Goal: Task Accomplishment & Management: Use online tool/utility

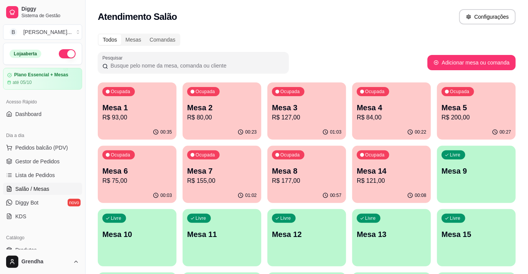
click at [469, 245] on div "Livre Mesa 15" at bounding box center [476, 233] width 79 height 48
click at [367, 31] on div "Todos Mesas Comandas Pesquisar Adicionar mesa ou comanda Ocupada Mesa 1 R$ 93,0…" at bounding box center [307, 247] width 442 height 437
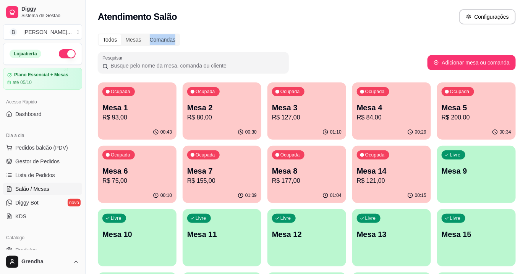
click at [367, 31] on div "Todos Mesas Comandas Pesquisar Adicionar mesa ou comanda Ocupada Mesa 1 R$ 93,0…" at bounding box center [307, 247] width 442 height 437
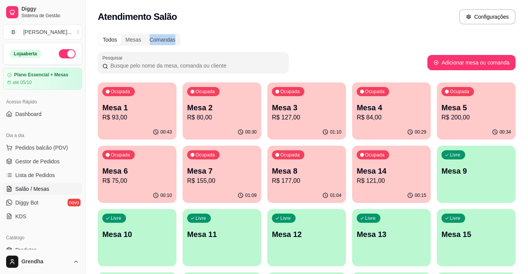
click at [367, 31] on div "Todos Mesas Comandas Pesquisar Adicionar mesa ou comanda Ocupada Mesa 1 R$ 93,0…" at bounding box center [307, 247] width 442 height 437
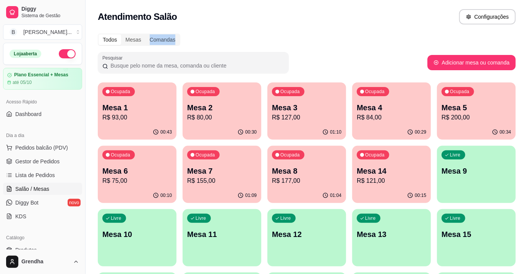
click at [367, 31] on div "Todos Mesas Comandas Pesquisar Adicionar mesa ou comanda Ocupada Mesa 1 R$ 93,0…" at bounding box center [307, 247] width 442 height 437
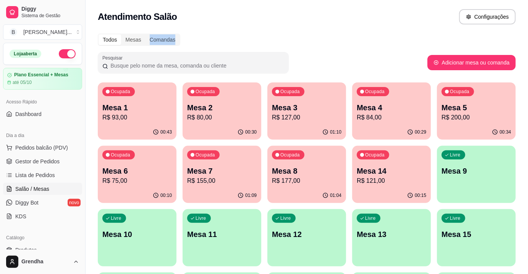
click at [367, 31] on div "Todos Mesas Comandas Pesquisar Adicionar mesa ou comanda Ocupada Mesa 1 R$ 93,0…" at bounding box center [307, 247] width 442 height 437
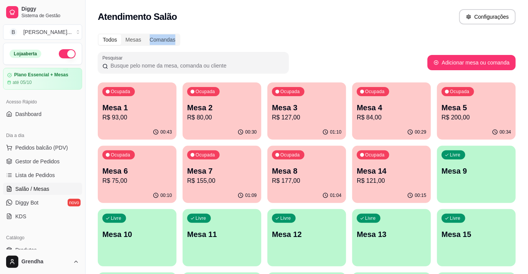
click at [367, 31] on div "Todos Mesas Comandas Pesquisar Adicionar mesa ou comanda Ocupada Mesa 1 R$ 93,0…" at bounding box center [307, 247] width 442 height 437
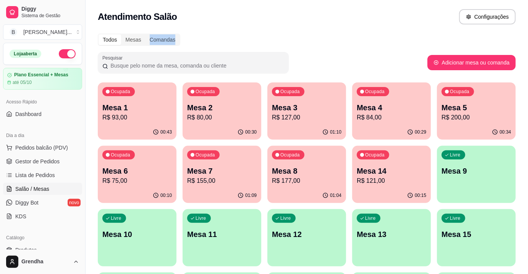
click at [367, 31] on div "Todos Mesas Comandas Pesquisar Adicionar mesa ou comanda Ocupada Mesa 1 R$ 93,0…" at bounding box center [307, 247] width 442 height 437
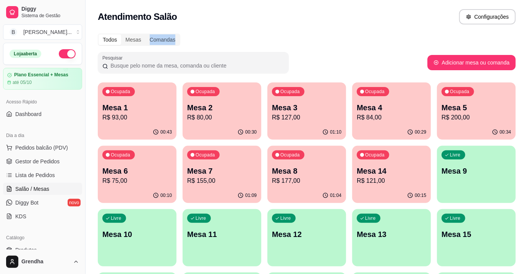
click at [367, 31] on div "Todos Mesas Comandas Pesquisar Adicionar mesa ou comanda Ocupada Mesa 1 R$ 93,0…" at bounding box center [307, 247] width 442 height 437
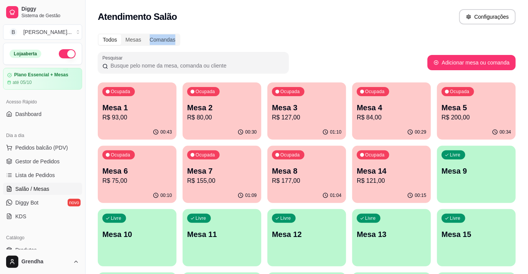
click at [367, 31] on div "Todos Mesas Comandas Pesquisar Adicionar mesa ou comanda Ocupada Mesa 1 R$ 93,0…" at bounding box center [307, 247] width 442 height 437
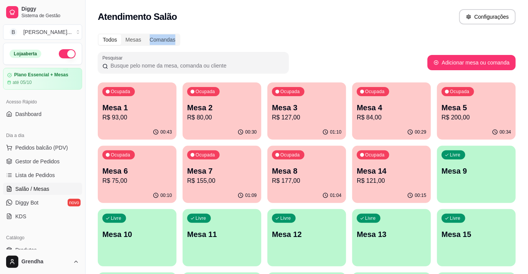
click at [367, 31] on div "Todos Mesas Comandas Pesquisar Adicionar mesa ou comanda Ocupada Mesa 1 R$ 93,0…" at bounding box center [307, 247] width 442 height 437
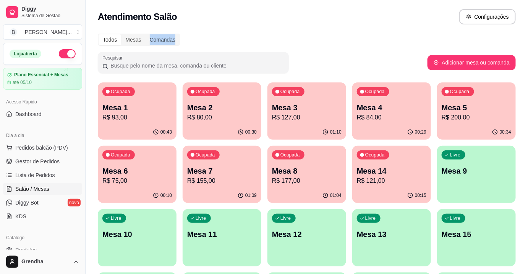
click at [367, 31] on div "Todos Mesas Comandas Pesquisar Adicionar mesa ou comanda Ocupada Mesa 1 R$ 93,0…" at bounding box center [307, 247] width 442 height 437
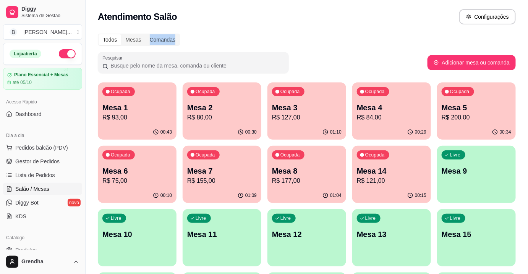
click at [367, 31] on div "Todos Mesas Comandas Pesquisar Adicionar mesa ou comanda Ocupada Mesa 1 R$ 93,0…" at bounding box center [307, 247] width 442 height 437
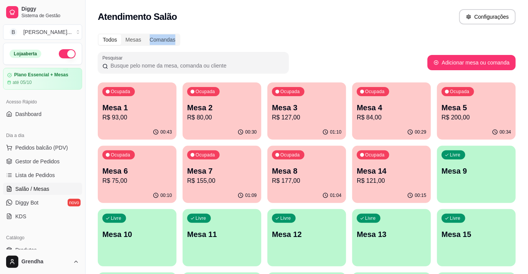
click at [367, 31] on div "Todos Mesas Comandas Pesquisar Adicionar mesa ou comanda Ocupada Mesa 1 R$ 93,0…" at bounding box center [307, 247] width 442 height 437
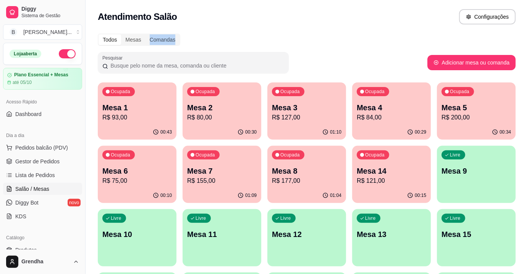
click at [367, 31] on div "Todos Mesas Comandas Pesquisar Adicionar mesa ou comanda Ocupada Mesa 1 R$ 93,0…" at bounding box center [307, 247] width 442 height 437
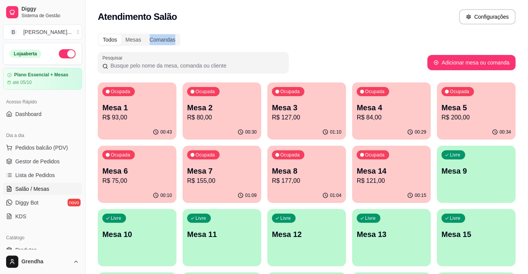
click at [367, 31] on div "Todos Mesas Comandas Pesquisar Adicionar mesa ou comanda Ocupada Mesa 1 R$ 93,0…" at bounding box center [307, 247] width 442 height 437
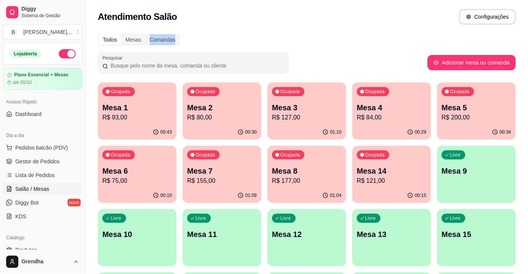
click at [367, 31] on div "Todos Mesas Comandas Pesquisar Adicionar mesa ou comanda Ocupada Mesa 1 R$ 93,0…" at bounding box center [307, 247] width 442 height 437
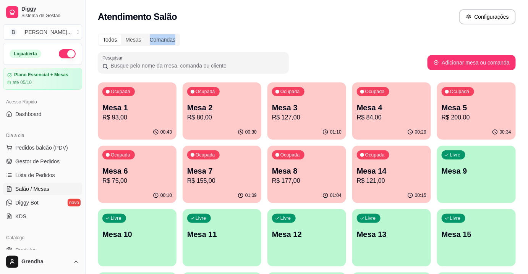
click at [367, 31] on div "Todos Mesas Comandas Pesquisar Adicionar mesa ou comanda Ocupada Mesa 1 R$ 93,0…" at bounding box center [307, 247] width 442 height 437
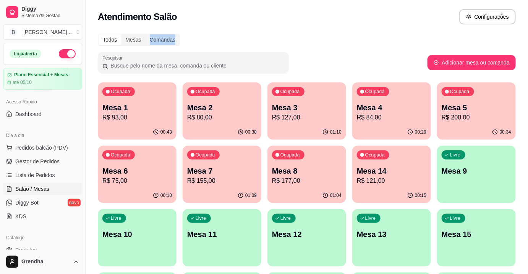
click at [367, 31] on div "Todos Mesas Comandas Pesquisar Adicionar mesa ou comanda Ocupada Mesa 1 R$ 93,0…" at bounding box center [307, 247] width 442 height 437
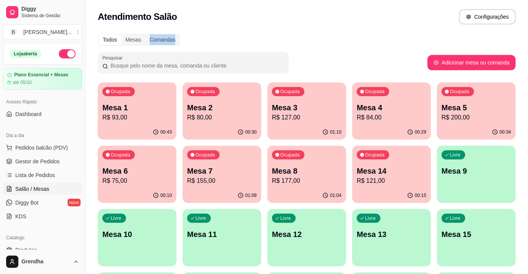
click at [367, 31] on div "Todos Mesas Comandas Pesquisar Adicionar mesa ou comanda Ocupada Mesa 1 R$ 93,0…" at bounding box center [307, 247] width 442 height 437
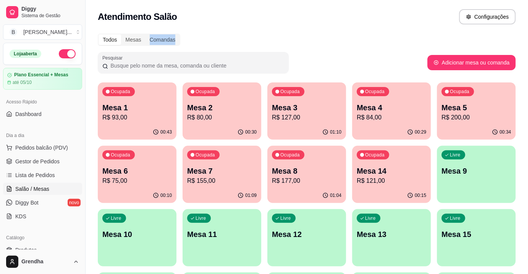
click at [367, 31] on div "Todos Mesas Comandas Pesquisar Adicionar mesa ou comanda Ocupada Mesa 1 R$ 93,0…" at bounding box center [307, 247] width 442 height 437
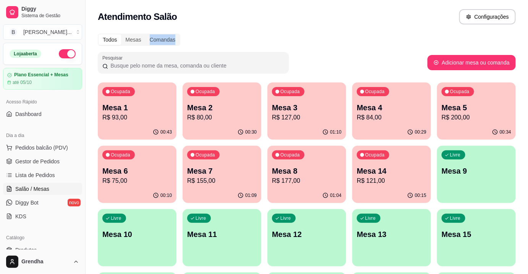
click at [367, 31] on div "Todos Mesas Comandas Pesquisar Adicionar mesa ou comanda Ocupada Mesa 1 R$ 93,0…" at bounding box center [307, 247] width 442 height 437
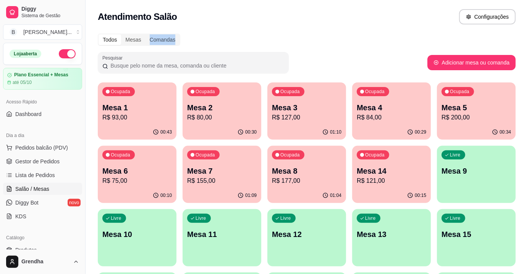
click at [367, 31] on div "Todos Mesas Comandas Pesquisar Adicionar mesa ou comanda Ocupada Mesa 1 R$ 93,0…" at bounding box center [307, 247] width 442 height 437
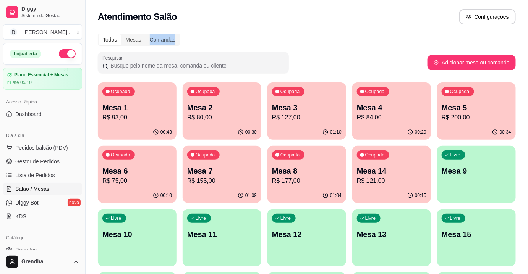
click at [367, 31] on div "Todos Mesas Comandas Pesquisar Adicionar mesa ou comanda Ocupada Mesa 1 R$ 93,0…" at bounding box center [307, 247] width 442 height 437
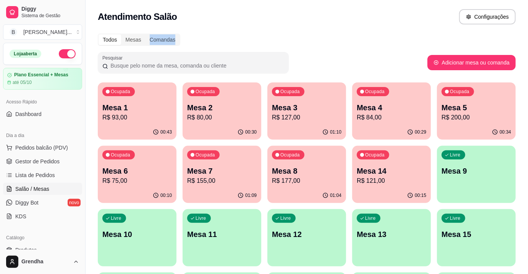
click at [367, 31] on div "Todos Mesas Comandas Pesquisar Adicionar mesa ou comanda Ocupada Mesa 1 R$ 93,0…" at bounding box center [307, 247] width 442 height 437
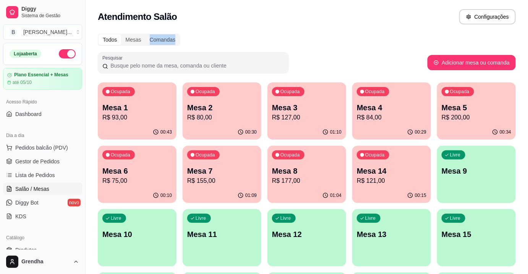
click at [367, 31] on div "Todos Mesas Comandas Pesquisar Adicionar mesa ou comanda Ocupada Mesa 1 R$ 93,0…" at bounding box center [307, 247] width 442 height 437
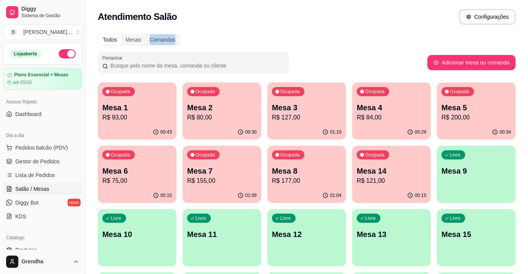
click at [367, 31] on div "Todos Mesas Comandas Pesquisar Adicionar mesa ou comanda Ocupada Mesa 1 R$ 93,0…" at bounding box center [307, 247] width 442 height 437
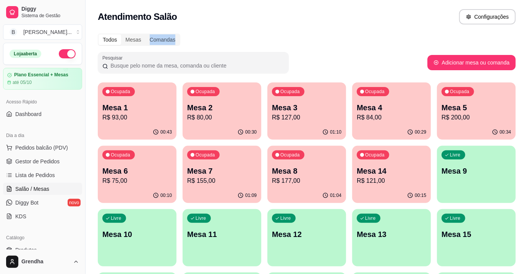
click at [367, 31] on div "Todos Mesas Comandas Pesquisar Adicionar mesa ou comanda Ocupada Mesa 1 R$ 93,0…" at bounding box center [307, 247] width 442 height 437
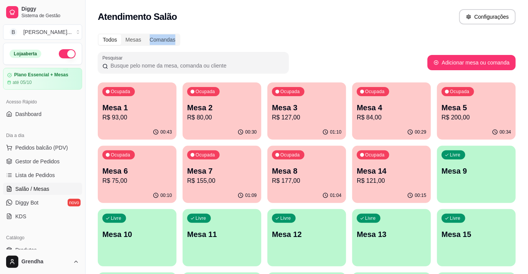
click at [367, 31] on div "Todos Mesas Comandas Pesquisar Adicionar mesa ou comanda Ocupada Mesa 1 R$ 93,0…" at bounding box center [307, 247] width 442 height 437
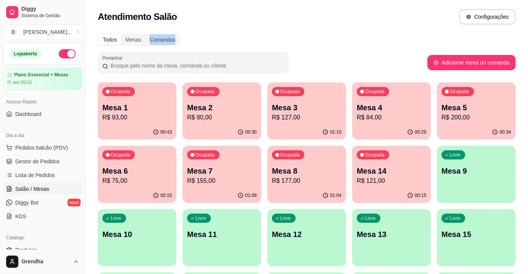
click at [367, 31] on div "Todos Mesas Comandas Pesquisar Adicionar mesa ou comanda Ocupada Mesa 1 R$ 93,0…" at bounding box center [307, 247] width 442 height 437
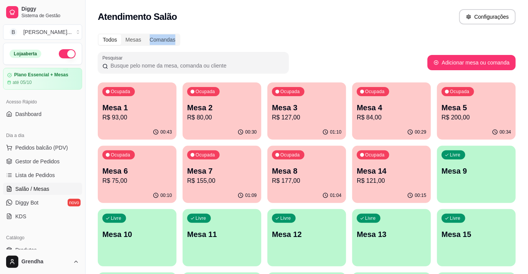
click at [367, 31] on div "Todos Mesas Comandas Pesquisar Adicionar mesa ou comanda Ocupada Mesa 1 R$ 93,0…" at bounding box center [307, 247] width 442 height 437
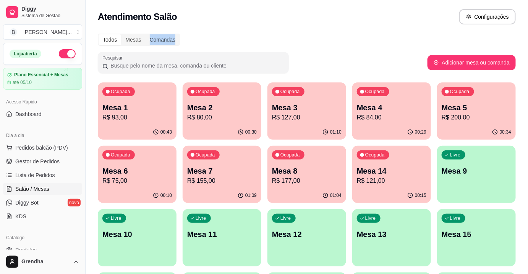
click at [367, 31] on div "Todos Mesas Comandas Pesquisar Adicionar mesa ou comanda Ocupada Mesa 1 R$ 93,0…" at bounding box center [307, 247] width 442 height 437
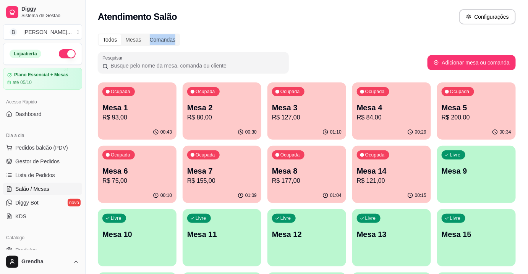
click at [367, 31] on div "Todos Mesas Comandas Pesquisar Adicionar mesa ou comanda Ocupada Mesa 1 R$ 93,0…" at bounding box center [307, 247] width 442 height 437
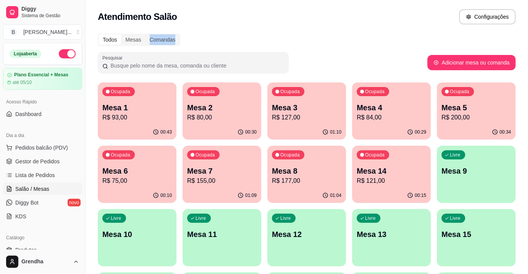
click at [367, 31] on div "Todos Mesas Comandas Pesquisar Adicionar mesa ou comanda Ocupada Mesa 1 R$ 93,0…" at bounding box center [307, 247] width 442 height 437
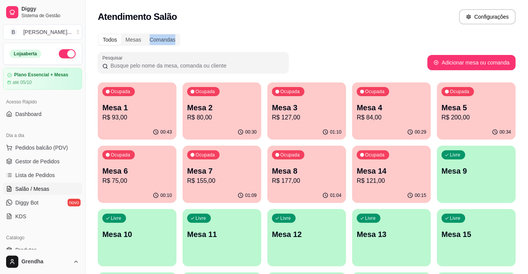
click at [367, 31] on div "Todos Mesas Comandas Pesquisar Adicionar mesa ou comanda Ocupada Mesa 1 R$ 93,0…" at bounding box center [307, 247] width 442 height 437
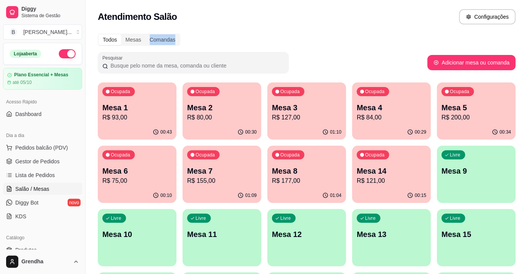
click at [367, 31] on div "Todos Mesas Comandas Pesquisar Adicionar mesa ou comanda Ocupada Mesa 1 R$ 93,0…" at bounding box center [307, 247] width 442 height 437
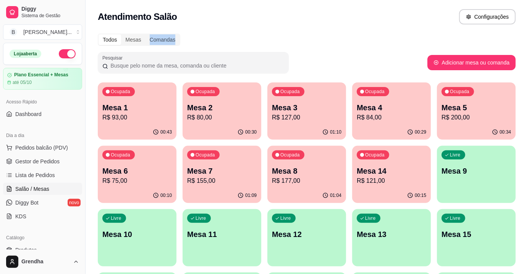
click at [367, 31] on div "Todos Mesas Comandas Pesquisar Adicionar mesa ou comanda Ocupada Mesa 1 R$ 93,0…" at bounding box center [307, 247] width 442 height 437
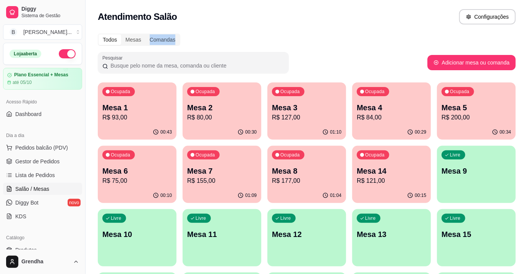
click at [367, 31] on div "Todos Mesas Comandas Pesquisar Adicionar mesa ou comanda Ocupada Mesa 1 R$ 93,0…" at bounding box center [307, 247] width 442 height 437
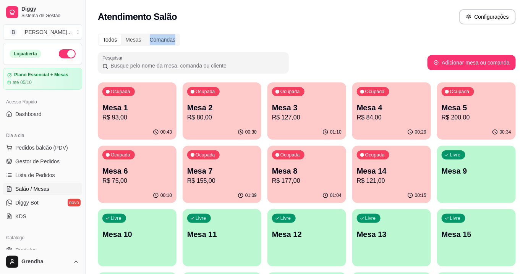
click at [367, 31] on div "Todos Mesas Comandas Pesquisar Adicionar mesa ou comanda Ocupada Mesa 1 R$ 93,0…" at bounding box center [307, 247] width 442 height 437
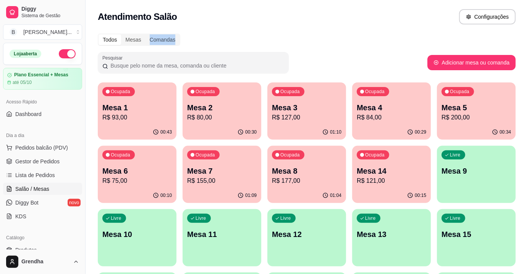
click at [367, 31] on div "Todos Mesas Comandas Pesquisar Adicionar mesa ou comanda Ocupada Mesa 1 R$ 93,0…" at bounding box center [307, 247] width 442 height 437
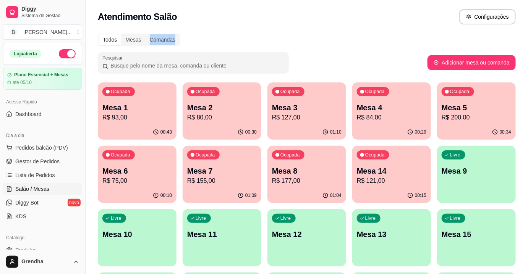
click at [367, 31] on div "Todos Mesas Comandas Pesquisar Adicionar mesa ou comanda Ocupada Mesa 1 R$ 93,0…" at bounding box center [307, 247] width 442 height 437
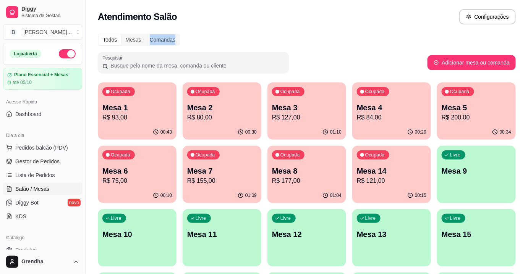
click at [367, 31] on div "Todos Mesas Comandas Pesquisar Adicionar mesa ou comanda Ocupada Mesa 1 R$ 93,0…" at bounding box center [307, 247] width 442 height 437
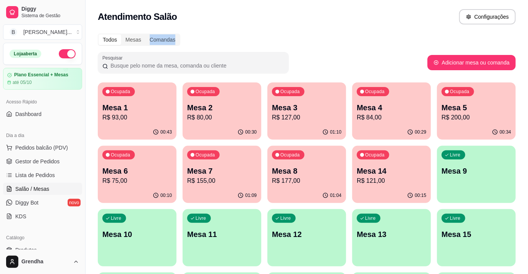
click at [367, 31] on div "Todos Mesas Comandas Pesquisar Adicionar mesa ou comanda Ocupada Mesa 1 R$ 93,0…" at bounding box center [307, 247] width 442 height 437
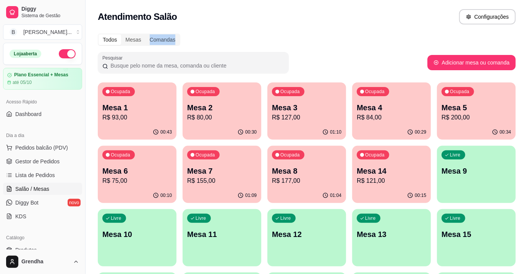
click at [367, 31] on div "Todos Mesas Comandas Pesquisar Adicionar mesa ou comanda Ocupada Mesa 1 R$ 93,0…" at bounding box center [307, 247] width 442 height 437
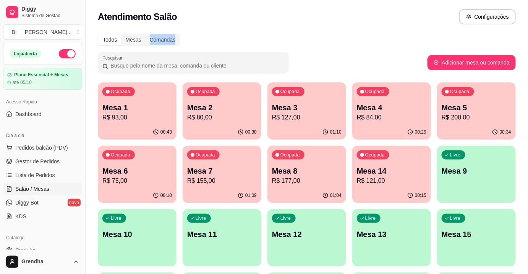
click at [367, 31] on div "Todos Mesas Comandas Pesquisar Adicionar mesa ou comanda Ocupada Mesa 1 R$ 93,0…" at bounding box center [307, 247] width 442 height 437
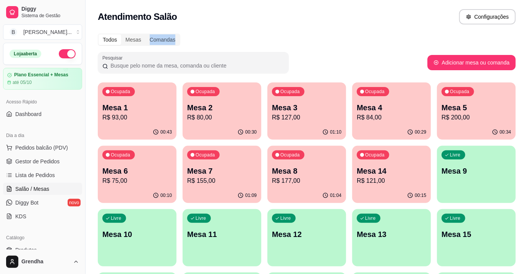
click at [367, 31] on div "Todos Mesas Comandas Pesquisar Adicionar mesa ou comanda Ocupada Mesa 1 R$ 93,0…" at bounding box center [307, 247] width 442 height 437
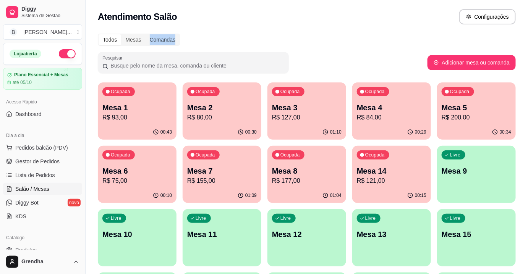
click at [367, 31] on div "Todos Mesas Comandas Pesquisar Adicionar mesa ou comanda Ocupada Mesa 1 R$ 93,0…" at bounding box center [307, 247] width 442 height 437
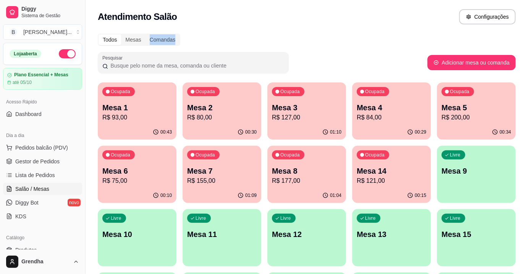
click at [367, 31] on div "Todos Mesas Comandas Pesquisar Adicionar mesa ou comanda Ocupada Mesa 1 R$ 93,0…" at bounding box center [307, 247] width 442 height 437
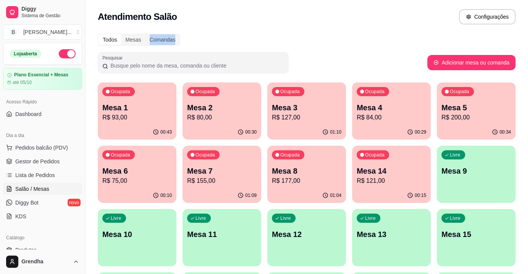
click at [367, 31] on div "Todos Mesas Comandas Pesquisar Adicionar mesa ou comanda Ocupada Mesa 1 R$ 93,0…" at bounding box center [307, 247] width 442 height 437
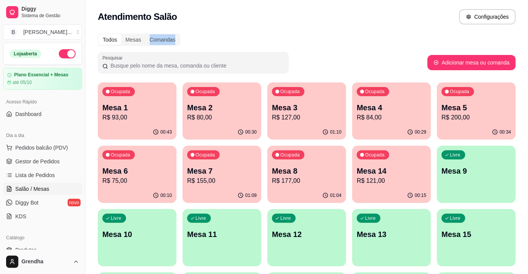
click at [367, 31] on div "Todos Mesas Comandas Pesquisar Adicionar mesa ou comanda Ocupada Mesa 1 R$ 93,0…" at bounding box center [307, 247] width 442 height 437
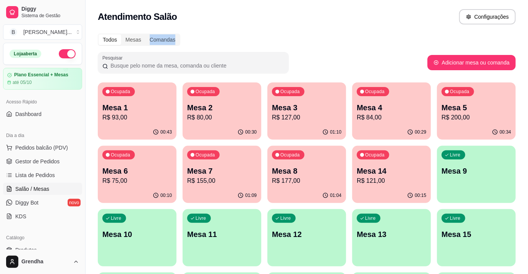
click at [367, 31] on div "Todos Mesas Comandas Pesquisar Adicionar mesa ou comanda Ocupada Mesa 1 R$ 93,0…" at bounding box center [307, 247] width 442 height 437
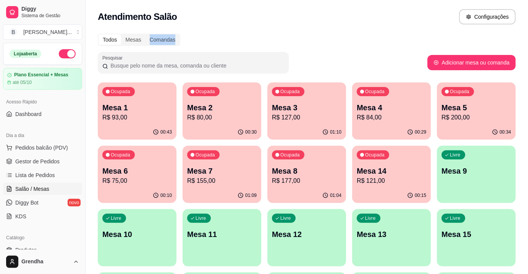
click at [367, 31] on div "Todos Mesas Comandas Pesquisar Adicionar mesa ou comanda Ocupada Mesa 1 R$ 93,0…" at bounding box center [307, 247] width 442 height 437
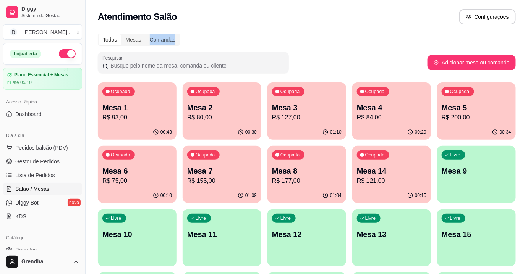
click at [367, 31] on div "Todos Mesas Comandas Pesquisar Adicionar mesa ou comanda Ocupada Mesa 1 R$ 93,0…" at bounding box center [307, 247] width 442 height 437
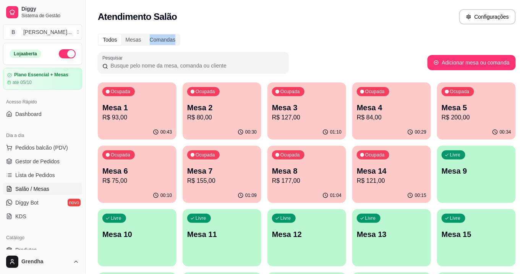
click at [367, 31] on div "Todos Mesas Comandas Pesquisar Adicionar mesa ou comanda Ocupada Mesa 1 R$ 93,0…" at bounding box center [307, 247] width 442 height 437
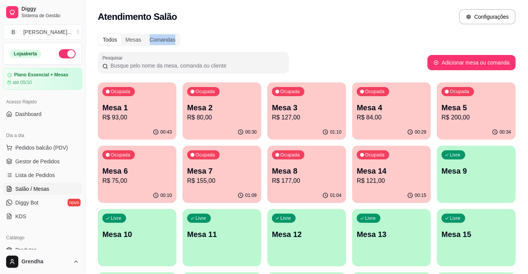
click at [367, 31] on div "Todos Mesas Comandas Pesquisar Adicionar mesa ou comanda Ocupada Mesa 1 R$ 93,0…" at bounding box center [307, 247] width 442 height 437
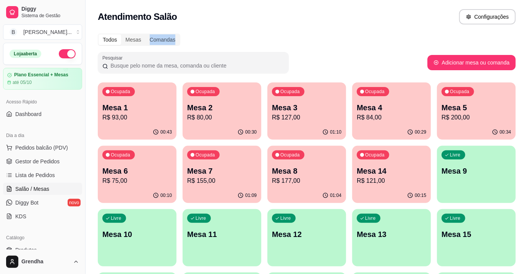
click at [367, 31] on div "Todos Mesas Comandas Pesquisar Adicionar mesa ou comanda Ocupada Mesa 1 R$ 93,0…" at bounding box center [307, 247] width 442 height 437
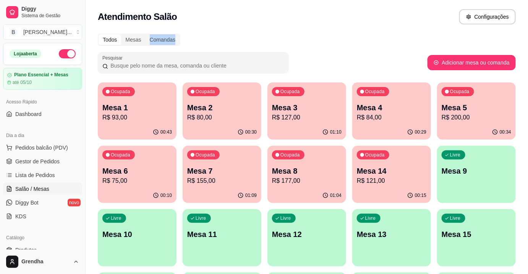
click at [367, 31] on div "Todos Mesas Comandas Pesquisar Adicionar mesa ou comanda Ocupada Mesa 1 R$ 93,0…" at bounding box center [307, 247] width 442 height 437
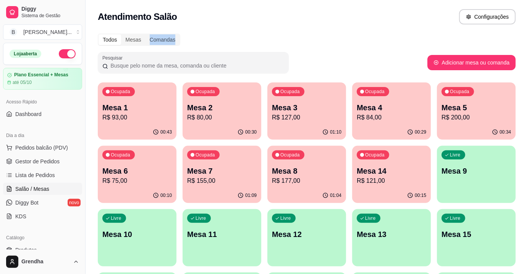
click at [367, 31] on div "Todos Mesas Comandas Pesquisar Adicionar mesa ou comanda Ocupada Mesa 1 R$ 93,0…" at bounding box center [307, 247] width 442 height 437
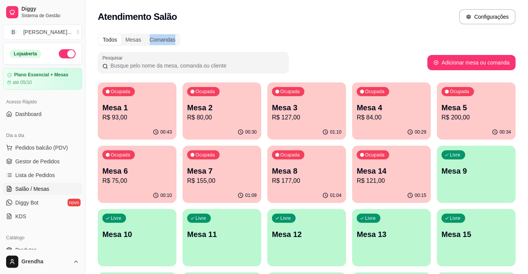
click at [367, 31] on div "Todos Mesas Comandas Pesquisar Adicionar mesa ou comanda Ocupada Mesa 1 R$ 93,0…" at bounding box center [307, 247] width 442 height 437
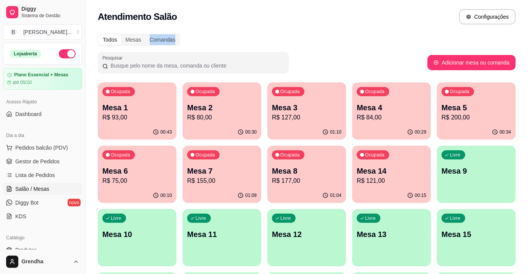
click at [367, 31] on div "Todos Mesas Comandas Pesquisar Adicionar mesa ou comanda Ocupada Mesa 1 R$ 93,0…" at bounding box center [307, 247] width 442 height 437
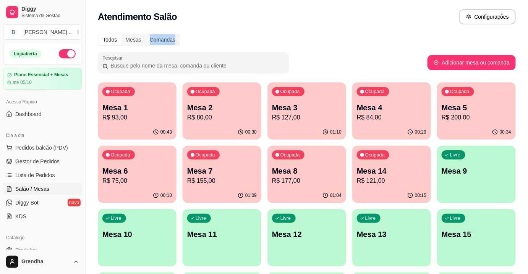
click at [367, 31] on div "Todos Mesas Comandas Pesquisar Adicionar mesa ou comanda Ocupada Mesa 1 R$ 93,0…" at bounding box center [307, 247] width 442 height 437
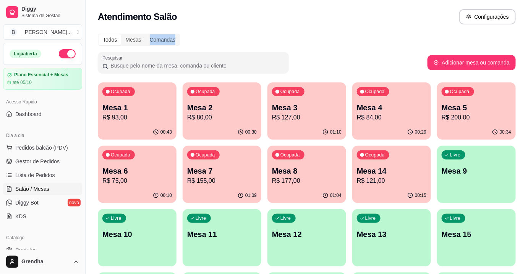
click at [367, 31] on div "Todos Mesas Comandas Pesquisar Adicionar mesa ou comanda Ocupada Mesa 1 R$ 93,0…" at bounding box center [307, 247] width 442 height 437
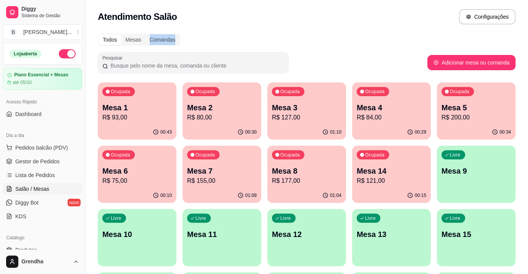
click at [367, 31] on div "Todos Mesas Comandas Pesquisar Adicionar mesa ou comanda Ocupada Mesa 1 R$ 93,0…" at bounding box center [307, 247] width 442 height 437
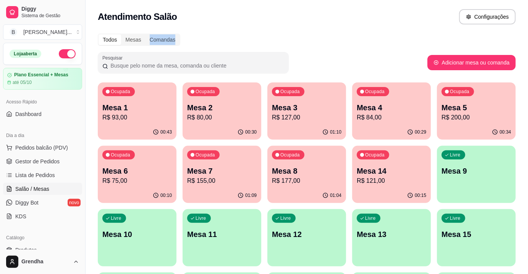
click at [367, 31] on div "Todos Mesas Comandas Pesquisar Adicionar mesa ou comanda Ocupada Mesa 1 R$ 93,0…" at bounding box center [307, 247] width 442 height 437
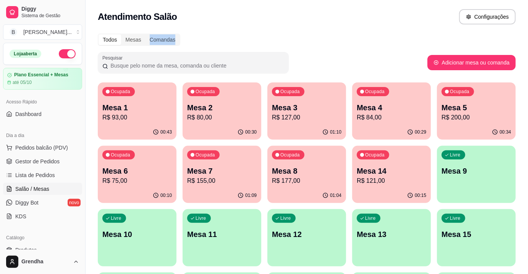
click at [367, 31] on div "Todos Mesas Comandas Pesquisar Adicionar mesa ou comanda Ocupada Mesa 1 R$ 93,0…" at bounding box center [307, 247] width 442 height 437
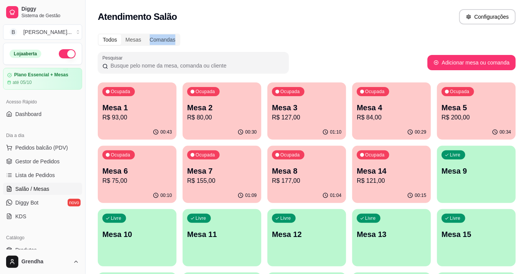
click at [367, 31] on div "Todos Mesas Comandas Pesquisar Adicionar mesa ou comanda Ocupada Mesa 1 R$ 93,0…" at bounding box center [307, 247] width 442 height 437
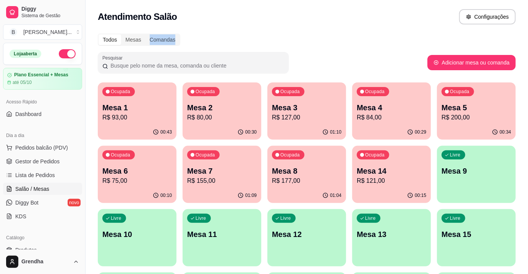
click at [367, 31] on div "Todos Mesas Comandas Pesquisar Adicionar mesa ou comanda Ocupada Mesa 1 R$ 93,0…" at bounding box center [307, 247] width 442 height 437
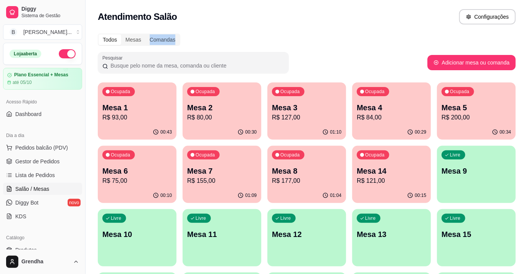
click at [367, 31] on div "Todos Mesas Comandas Pesquisar Adicionar mesa ou comanda Ocupada Mesa 1 R$ 93,0…" at bounding box center [307, 247] width 442 height 437
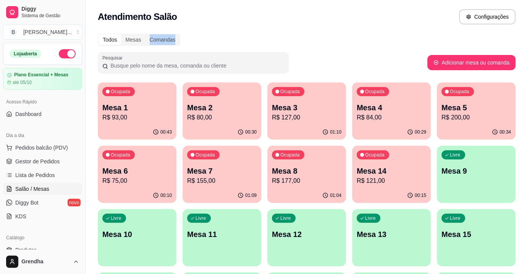
click at [367, 31] on div "Todos Mesas Comandas Pesquisar Adicionar mesa ou comanda Ocupada Mesa 1 R$ 93,0…" at bounding box center [307, 247] width 442 height 437
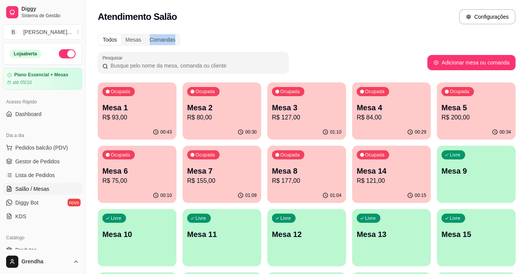
click at [367, 31] on div "Todos Mesas Comandas Pesquisar Adicionar mesa ou comanda Ocupada Mesa 1 R$ 93,0…" at bounding box center [307, 247] width 442 height 437
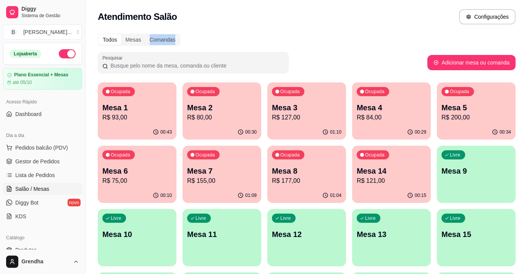
click at [367, 31] on div "Todos Mesas Comandas Pesquisar Adicionar mesa ou comanda Ocupada Mesa 1 R$ 93,0…" at bounding box center [307, 247] width 442 height 437
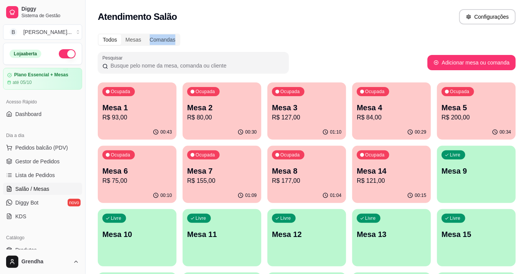
click at [367, 31] on div "Todos Mesas Comandas Pesquisar Adicionar mesa ou comanda Ocupada Mesa 1 R$ 93,0…" at bounding box center [307, 247] width 442 height 437
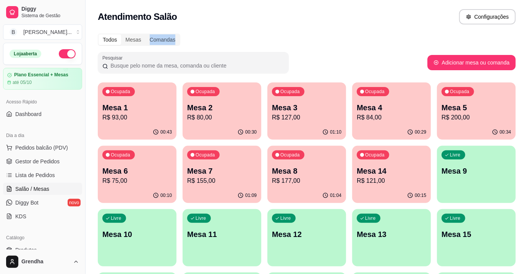
click at [367, 31] on div "Todos Mesas Comandas Pesquisar Adicionar mesa ou comanda Ocupada Mesa 1 R$ 93,0…" at bounding box center [307, 247] width 442 height 437
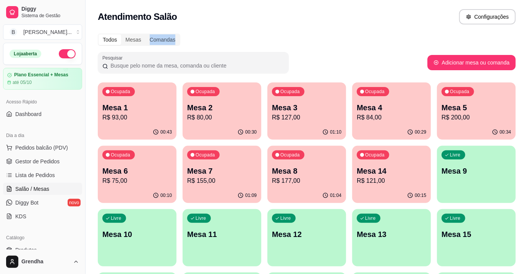
click at [367, 31] on div "Todos Mesas Comandas Pesquisar Adicionar mesa ou comanda Ocupada Mesa 1 R$ 93,0…" at bounding box center [307, 247] width 442 height 437
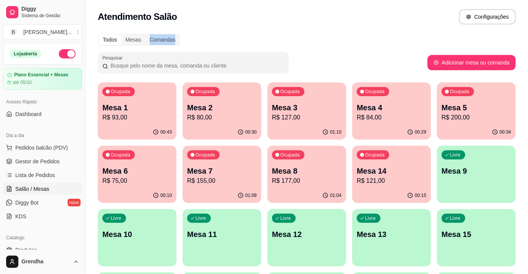
click at [367, 31] on div "Todos Mesas Comandas Pesquisar Adicionar mesa ou comanda Ocupada Mesa 1 R$ 93,0…" at bounding box center [307, 247] width 442 height 437
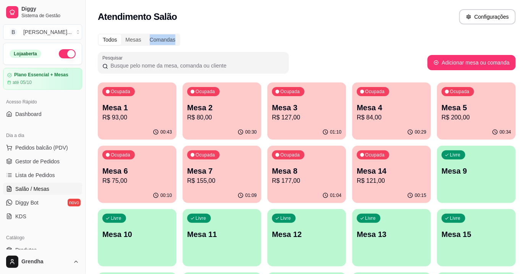
click at [367, 31] on div "Todos Mesas Comandas Pesquisar Adicionar mesa ou comanda Ocupada Mesa 1 R$ 93,0…" at bounding box center [307, 247] width 442 height 437
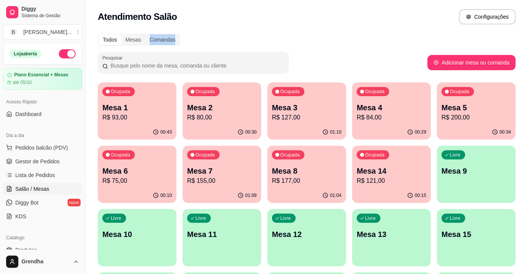
click at [367, 31] on div "Todos Mesas Comandas Pesquisar Adicionar mesa ou comanda Ocupada Mesa 1 R$ 93,0…" at bounding box center [307, 247] width 442 height 437
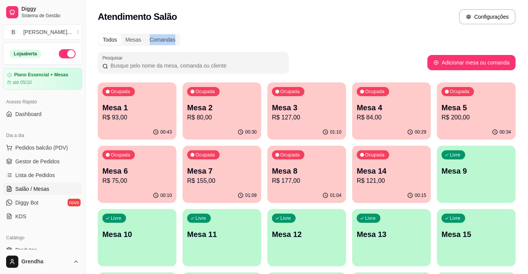
click at [367, 31] on div "Todos Mesas Comandas Pesquisar Adicionar mesa ou comanda Ocupada Mesa 1 R$ 93,0…" at bounding box center [307, 247] width 442 height 437
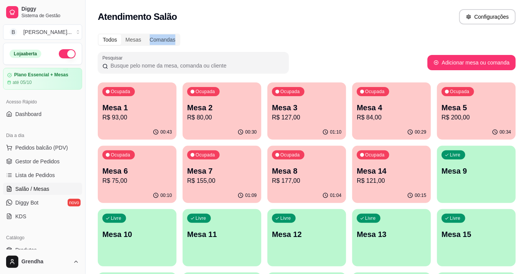
click at [367, 31] on div "Todos Mesas Comandas Pesquisar Adicionar mesa ou comanda Ocupada Mesa 1 R$ 93,0…" at bounding box center [307, 247] width 442 height 437
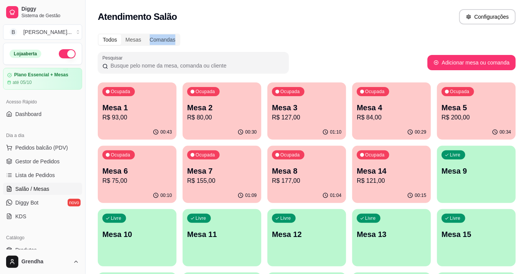
click at [367, 31] on div "Todos Mesas Comandas Pesquisar Adicionar mesa ou comanda Ocupada Mesa 1 R$ 93,0…" at bounding box center [307, 247] width 442 height 437
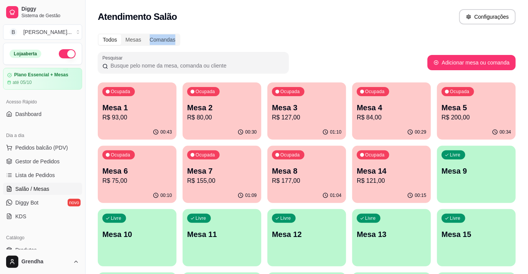
click at [367, 31] on div "Todos Mesas Comandas Pesquisar Adicionar mesa ou comanda Ocupada Mesa 1 R$ 93,0…" at bounding box center [307, 247] width 442 height 437
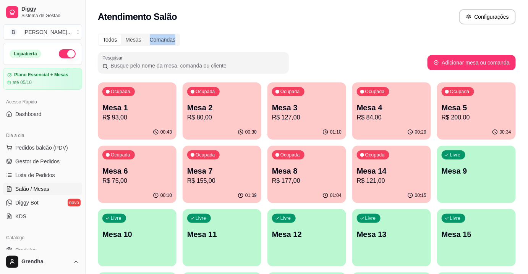
click at [367, 31] on div "Todos Mesas Comandas Pesquisar Adicionar mesa ou comanda Ocupada Mesa 1 R$ 93,0…" at bounding box center [307, 247] width 442 height 437
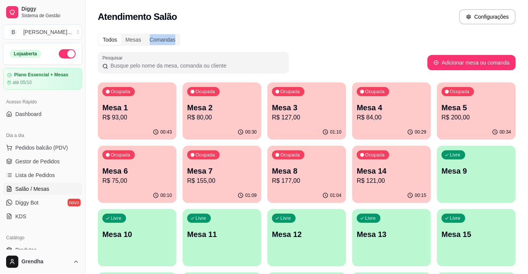
click at [367, 31] on div "Todos Mesas Comandas Pesquisar Adicionar mesa ou comanda Ocupada Mesa 1 R$ 93,0…" at bounding box center [307, 247] width 442 height 437
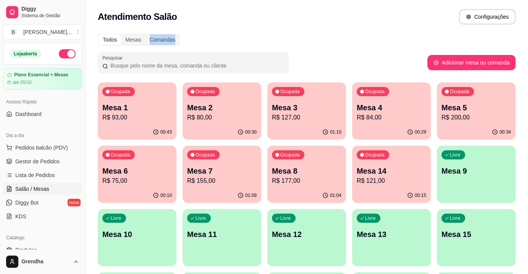
click at [367, 31] on div "Todos Mesas Comandas Pesquisar Adicionar mesa ou comanda Ocupada Mesa 1 R$ 93,0…" at bounding box center [307, 247] width 442 height 437
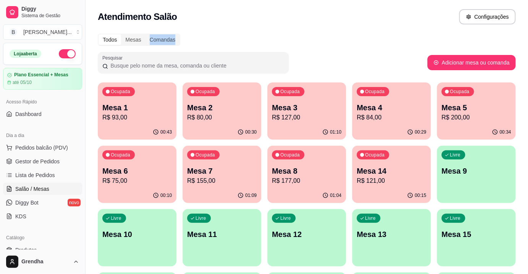
click at [367, 31] on div "Todos Mesas Comandas Pesquisar Adicionar mesa ou comanda Ocupada Mesa 1 R$ 93,0…" at bounding box center [307, 247] width 442 height 437
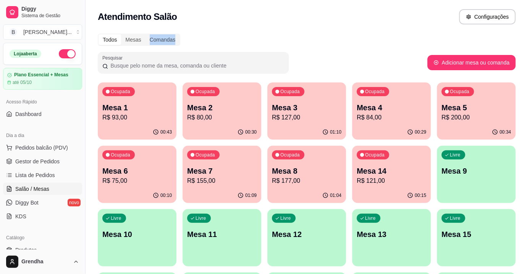
click at [367, 31] on div "Todos Mesas Comandas Pesquisar Adicionar mesa ou comanda Ocupada Mesa 1 R$ 93,0…" at bounding box center [307, 247] width 442 height 437
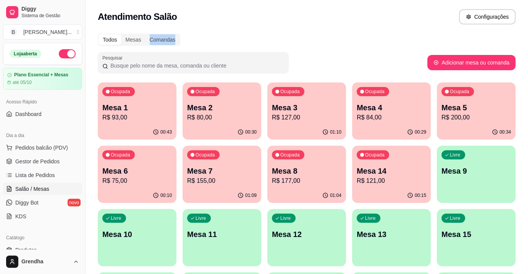
click at [367, 31] on div "Todos Mesas Comandas Pesquisar Adicionar mesa ou comanda Ocupada Mesa 1 R$ 93,0…" at bounding box center [307, 247] width 442 height 437
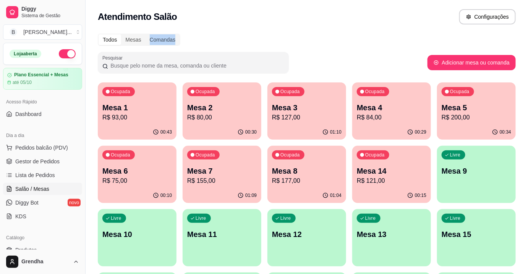
click at [367, 31] on div "Todos Mesas Comandas Pesquisar Adicionar mesa ou comanda Ocupada Mesa 1 R$ 93,0…" at bounding box center [307, 247] width 442 height 437
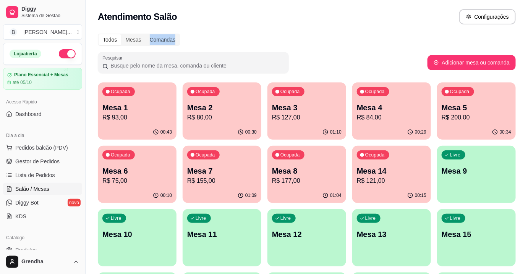
click at [367, 31] on div "Todos Mesas Comandas Pesquisar Adicionar mesa ou comanda Ocupada Mesa 1 R$ 93,0…" at bounding box center [307, 247] width 442 height 437
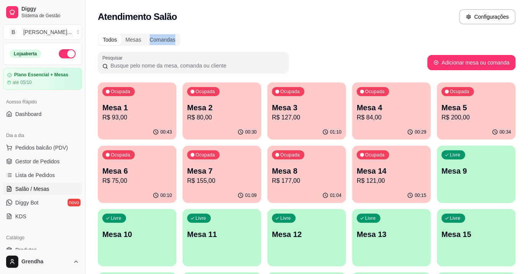
click at [367, 31] on div "Todos Mesas Comandas Pesquisar Adicionar mesa ou comanda Ocupada Mesa 1 R$ 93,0…" at bounding box center [307, 247] width 442 height 437
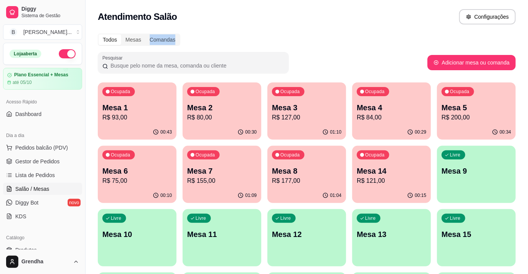
click at [367, 31] on div "Todos Mesas Comandas Pesquisar Adicionar mesa ou comanda Ocupada Mesa 1 R$ 93,0…" at bounding box center [307, 247] width 442 height 437
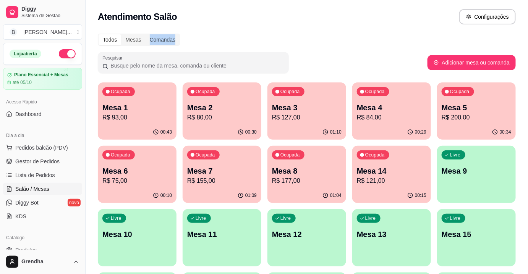
click at [367, 31] on div "Todos Mesas Comandas Pesquisar Adicionar mesa ou comanda Ocupada Mesa 1 R$ 93,0…" at bounding box center [307, 247] width 442 height 437
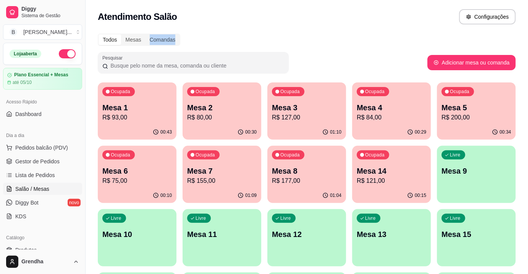
click at [367, 31] on div "Todos Mesas Comandas Pesquisar Adicionar mesa ou comanda Ocupada Mesa 1 R$ 93,0…" at bounding box center [307, 247] width 442 height 437
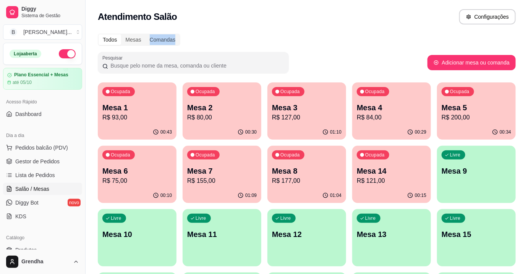
click at [367, 31] on div "Todos Mesas Comandas Pesquisar Adicionar mesa ou comanda Ocupada Mesa 1 R$ 93,0…" at bounding box center [307, 247] width 442 height 437
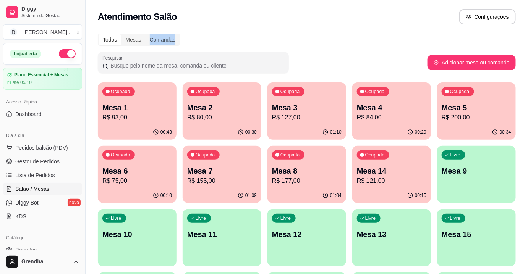
click at [367, 31] on div "Todos Mesas Comandas Pesquisar Adicionar mesa ou comanda Ocupada Mesa 1 R$ 93,0…" at bounding box center [307, 247] width 442 height 437
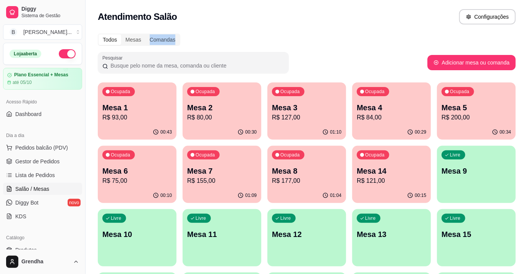
click at [367, 31] on div "Todos Mesas Comandas Pesquisar Adicionar mesa ou comanda Ocupada Mesa 1 R$ 93,0…" at bounding box center [307, 247] width 442 height 437
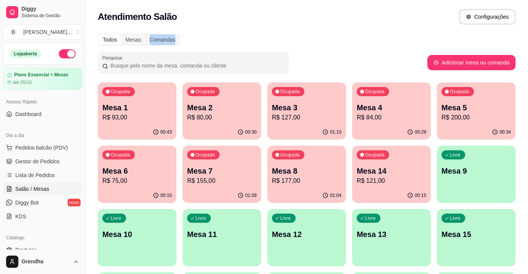
click at [367, 31] on div "Todos Mesas Comandas Pesquisar Adicionar mesa ou comanda Ocupada Mesa 1 R$ 93,0…" at bounding box center [307, 247] width 442 height 437
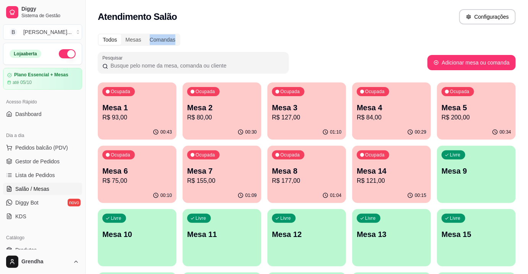
click at [367, 31] on div "Todos Mesas Comandas Pesquisar Adicionar mesa ou comanda Ocupada Mesa 1 R$ 93,0…" at bounding box center [307, 247] width 442 height 437
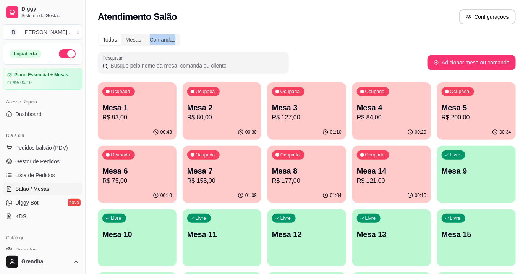
click at [367, 31] on div "Todos Mesas Comandas Pesquisar Adicionar mesa ou comanda Ocupada Mesa 1 R$ 93,0…" at bounding box center [307, 247] width 442 height 437
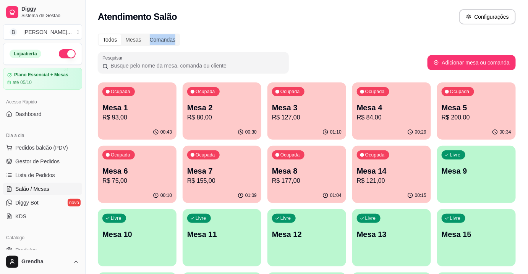
click at [367, 31] on div "Todos Mesas Comandas Pesquisar Adicionar mesa ou comanda Ocupada Mesa 1 R$ 93,0…" at bounding box center [307, 247] width 442 height 437
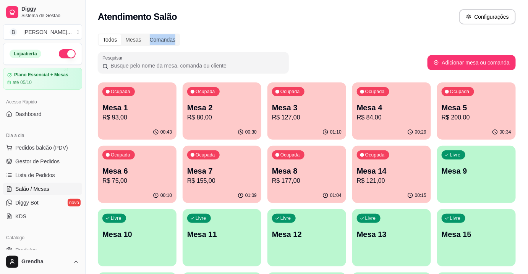
click at [367, 31] on div "Todos Mesas Comandas Pesquisar Adicionar mesa ou comanda Ocupada Mesa 1 R$ 93,0…" at bounding box center [307, 247] width 442 height 437
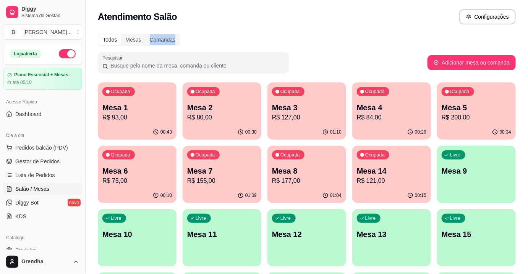
click at [367, 31] on div "Todos Mesas Comandas Pesquisar Adicionar mesa ou comanda Ocupada Mesa 1 R$ 93,0…" at bounding box center [307, 247] width 442 height 437
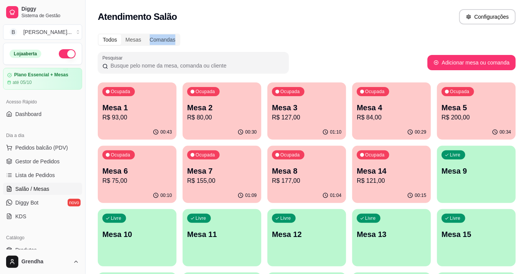
click at [367, 31] on div "Todos Mesas Comandas Pesquisar Adicionar mesa ou comanda Ocupada Mesa 1 R$ 93,0…" at bounding box center [307, 247] width 442 height 437
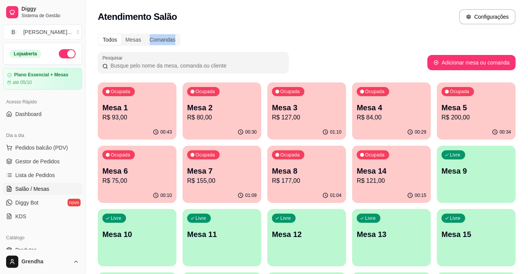
click at [367, 31] on div "Todos Mesas Comandas Pesquisar Adicionar mesa ou comanda Ocupada Mesa 1 R$ 93,0…" at bounding box center [307, 247] width 442 height 437
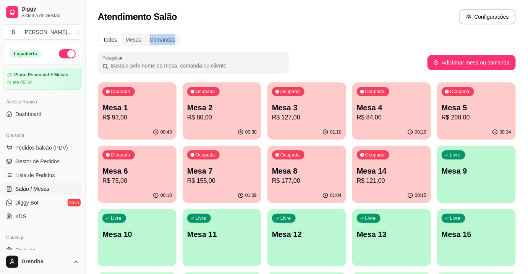
click at [367, 31] on div "Todos Mesas Comandas Pesquisar Adicionar mesa ou comanda Ocupada Mesa 1 R$ 93,0…" at bounding box center [307, 247] width 442 height 437
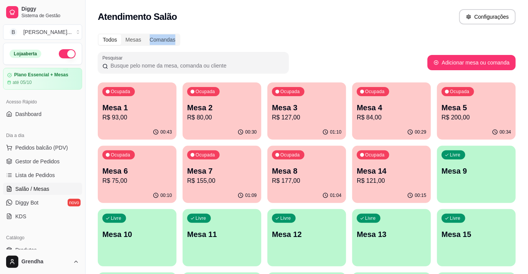
click at [367, 31] on div "Todos Mesas Comandas Pesquisar Adicionar mesa ou comanda Ocupada Mesa 1 R$ 93,0…" at bounding box center [307, 247] width 442 height 437
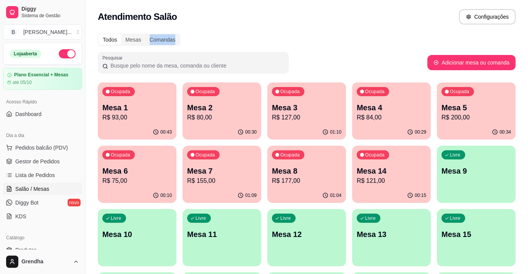
click at [367, 31] on div "Todos Mesas Comandas Pesquisar Adicionar mesa ou comanda Ocupada Mesa 1 R$ 93,0…" at bounding box center [307, 247] width 442 height 437
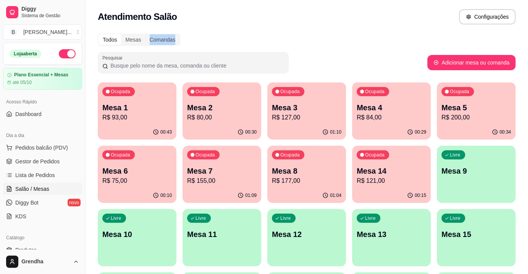
click at [367, 31] on div "Todos Mesas Comandas Pesquisar Adicionar mesa ou comanda Ocupada Mesa 1 R$ 93,0…" at bounding box center [307, 247] width 442 height 437
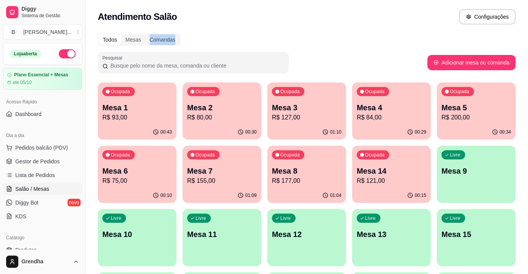
click at [367, 31] on div "Todos Mesas Comandas Pesquisar Adicionar mesa ou comanda Ocupada Mesa 1 R$ 93,0…" at bounding box center [307, 247] width 442 height 437
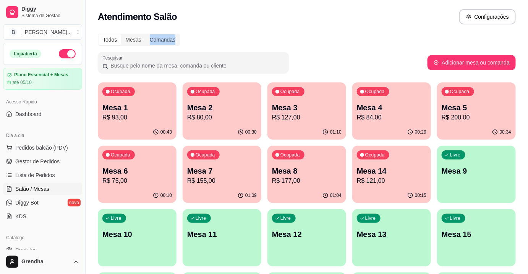
click at [367, 31] on div "Todos Mesas Comandas Pesquisar Adicionar mesa ou comanda Ocupada Mesa 1 R$ 93,0…" at bounding box center [307, 247] width 442 height 437
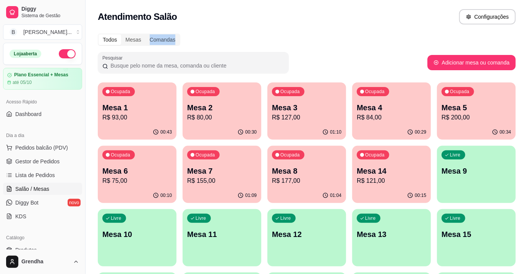
click at [367, 31] on div "Todos Mesas Comandas Pesquisar Adicionar mesa ou comanda Ocupada Mesa 1 R$ 93,0…" at bounding box center [307, 247] width 442 height 437
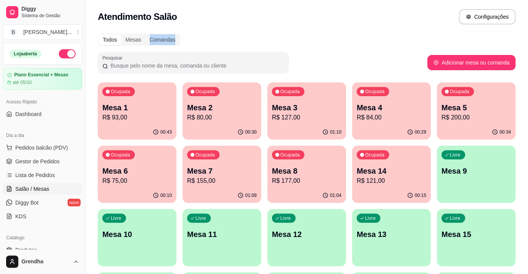
click at [367, 31] on div "Todos Mesas Comandas Pesquisar Adicionar mesa ou comanda Ocupada Mesa 1 R$ 93,0…" at bounding box center [307, 247] width 442 height 437
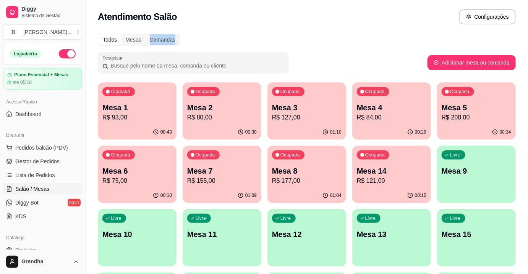
click at [367, 31] on div "Todos Mesas Comandas Pesquisar Adicionar mesa ou comanda Ocupada Mesa 1 R$ 93,0…" at bounding box center [307, 247] width 442 height 437
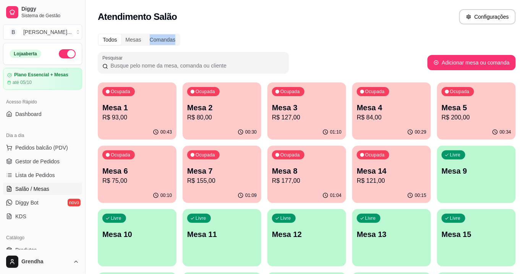
click at [367, 31] on div "Todos Mesas Comandas Pesquisar Adicionar mesa ou comanda Ocupada Mesa 1 R$ 93,0…" at bounding box center [307, 247] width 442 height 437
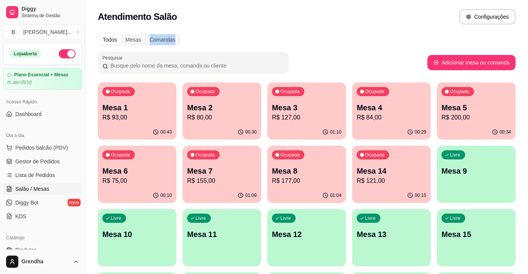
click at [367, 31] on div "Todos Mesas Comandas Pesquisar Adicionar mesa ou comanda Ocupada Mesa 1 R$ 93,0…" at bounding box center [307, 247] width 442 height 437
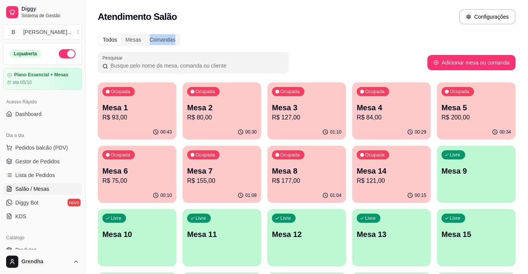
click at [367, 31] on div "Todos Mesas Comandas Pesquisar Adicionar mesa ou comanda Ocupada Mesa 1 R$ 93,0…" at bounding box center [307, 247] width 442 height 437
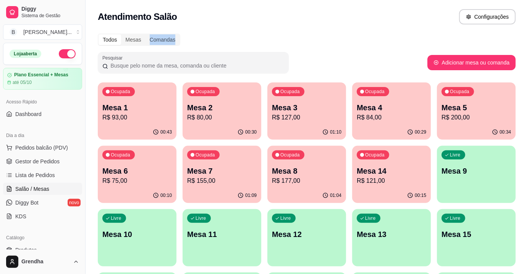
click at [367, 31] on div "Todos Mesas Comandas Pesquisar Adicionar mesa ou comanda Ocupada Mesa 1 R$ 93,0…" at bounding box center [307, 247] width 442 height 437
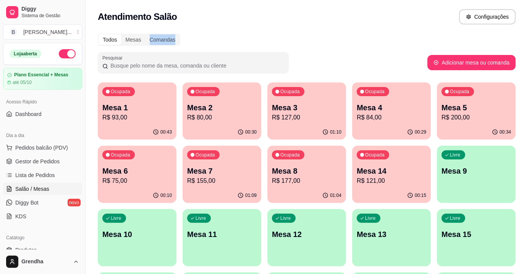
click at [367, 31] on div "Todos Mesas Comandas Pesquisar Adicionar mesa ou comanda Ocupada Mesa 1 R$ 93,0…" at bounding box center [307, 247] width 442 height 437
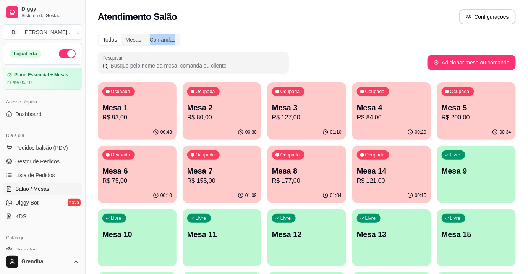
click at [367, 31] on div "Todos Mesas Comandas Pesquisar Adicionar mesa ou comanda Ocupada Mesa 1 R$ 93,0…" at bounding box center [307, 247] width 442 height 437
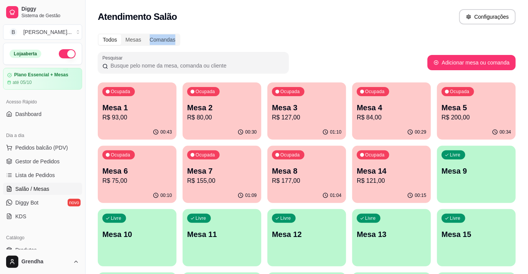
click at [367, 31] on div "Todos Mesas Comandas Pesquisar Adicionar mesa ou comanda Ocupada Mesa 1 R$ 93,0…" at bounding box center [307, 247] width 442 height 437
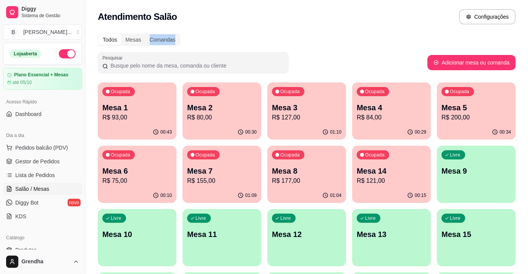
click at [367, 31] on div "Todos Mesas Comandas Pesquisar Adicionar mesa ou comanda Ocupada Mesa 1 R$ 93,0…" at bounding box center [307, 247] width 442 height 437
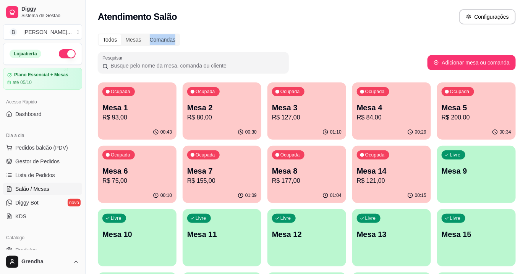
click at [367, 31] on div "Todos Mesas Comandas Pesquisar Adicionar mesa ou comanda Ocupada Mesa 1 R$ 93,0…" at bounding box center [307, 247] width 442 height 437
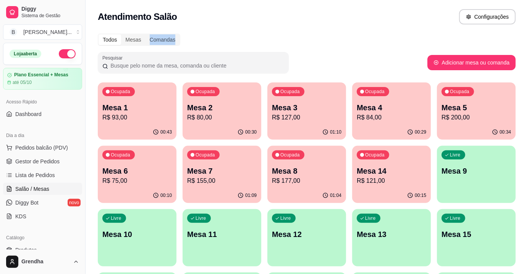
click at [367, 31] on div "Todos Mesas Comandas Pesquisar Adicionar mesa ou comanda Ocupada Mesa 1 R$ 93,0…" at bounding box center [307, 247] width 442 height 437
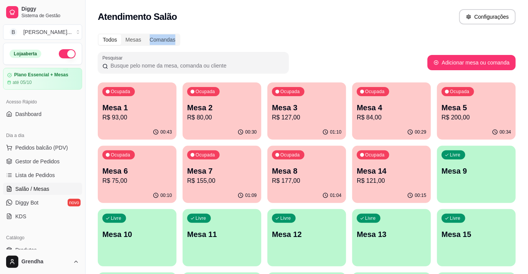
click at [367, 31] on div "Todos Mesas Comandas Pesquisar Adicionar mesa ou comanda Ocupada Mesa 1 R$ 93,0…" at bounding box center [307, 247] width 442 height 437
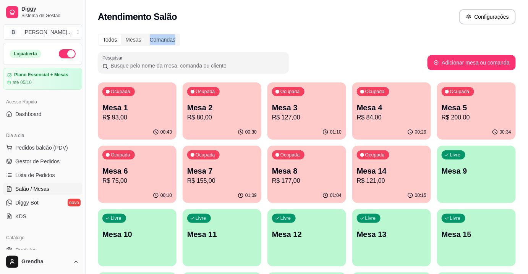
click at [367, 31] on div "Todos Mesas Comandas Pesquisar Adicionar mesa ou comanda Ocupada Mesa 1 R$ 93,0…" at bounding box center [307, 247] width 442 height 437
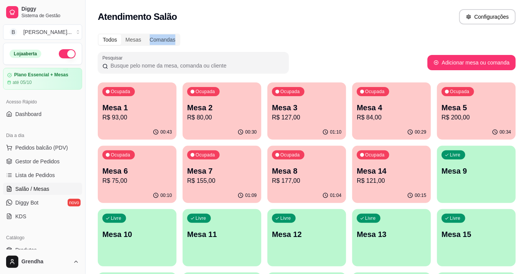
click at [367, 31] on div "Todos Mesas Comandas Pesquisar Adicionar mesa ou comanda Ocupada Mesa 1 R$ 93,0…" at bounding box center [307, 247] width 442 height 437
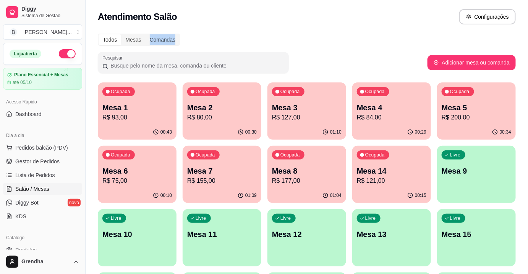
click at [367, 31] on div "Todos Mesas Comandas Pesquisar Adicionar mesa ou comanda Ocupada Mesa 1 R$ 93,0…" at bounding box center [307, 247] width 442 height 437
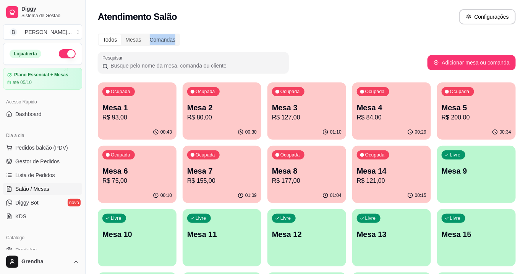
click at [367, 31] on div "Todos Mesas Comandas Pesquisar Adicionar mesa ou comanda Ocupada Mesa 1 R$ 93,0…" at bounding box center [307, 247] width 442 height 437
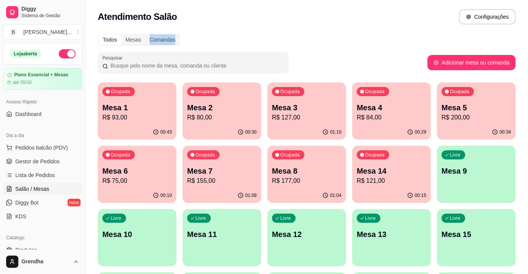
click at [367, 31] on div "Todos Mesas Comandas Pesquisar Adicionar mesa ou comanda Ocupada Mesa 1 R$ 93,0…" at bounding box center [307, 247] width 442 height 437
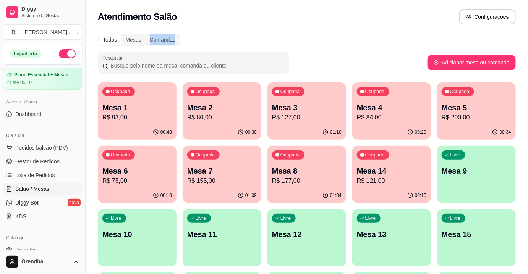
click at [367, 31] on div "Todos Mesas Comandas Pesquisar Adicionar mesa ou comanda Ocupada Mesa 1 R$ 93,0…" at bounding box center [307, 247] width 442 height 437
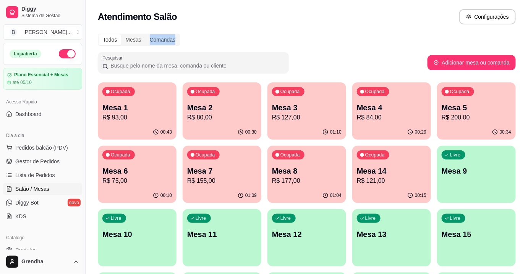
click at [367, 31] on div "Todos Mesas Comandas Pesquisar Adicionar mesa ou comanda Ocupada Mesa 1 R$ 93,0…" at bounding box center [307, 247] width 442 height 437
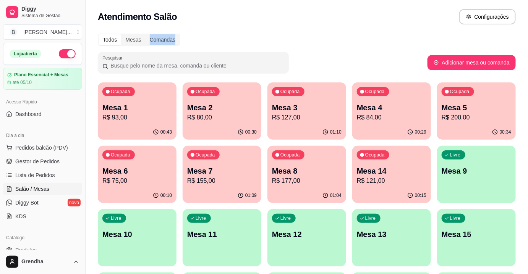
click at [367, 31] on div "Todos Mesas Comandas Pesquisar Adicionar mesa ou comanda Ocupada Mesa 1 R$ 93,0…" at bounding box center [307, 247] width 442 height 437
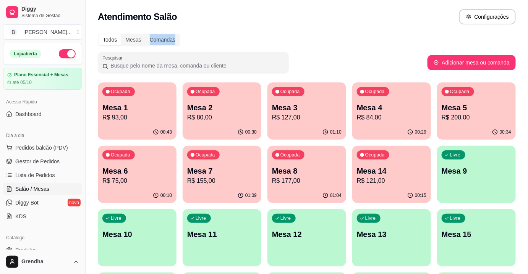
click at [367, 31] on div "Todos Mesas Comandas Pesquisar Adicionar mesa ou comanda Ocupada Mesa 1 R$ 93,0…" at bounding box center [307, 247] width 442 height 437
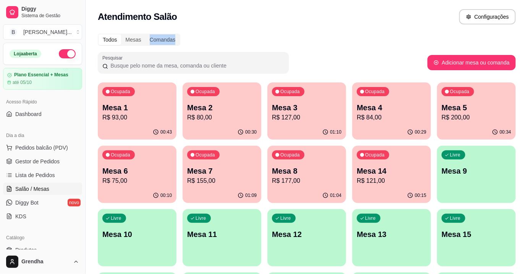
click at [367, 31] on div "Todos Mesas Comandas Pesquisar Adicionar mesa ou comanda Ocupada Mesa 1 R$ 93,0…" at bounding box center [307, 247] width 442 height 437
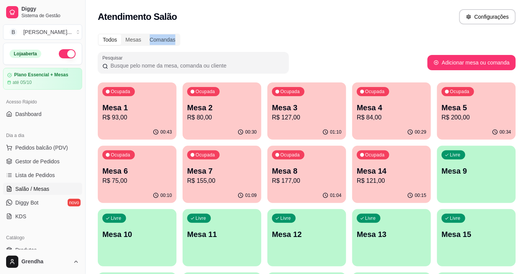
click at [367, 31] on div "Todos Mesas Comandas Pesquisar Adicionar mesa ou comanda Ocupada Mesa 1 R$ 93,0…" at bounding box center [307, 247] width 442 height 437
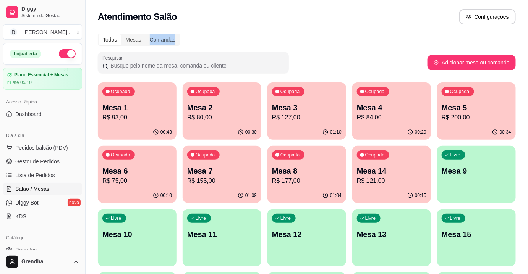
click at [367, 31] on div "Todos Mesas Comandas Pesquisar Adicionar mesa ou comanda Ocupada Mesa 1 R$ 93,0…" at bounding box center [307, 247] width 442 height 437
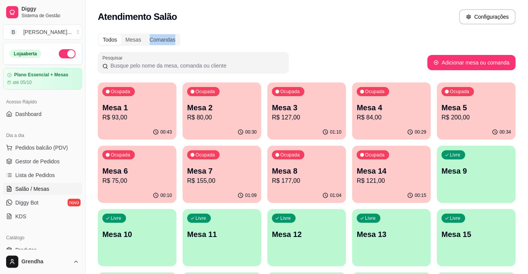
click at [367, 31] on div "Todos Mesas Comandas Pesquisar Adicionar mesa ou comanda Ocupada Mesa 1 R$ 93,0…" at bounding box center [307, 247] width 442 height 437
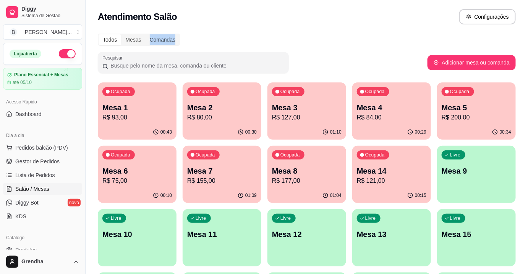
click at [367, 31] on div "Todos Mesas Comandas Pesquisar Adicionar mesa ou comanda Ocupada Mesa 1 R$ 93,0…" at bounding box center [307, 247] width 442 height 437
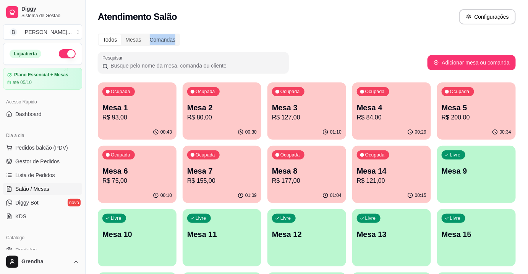
click at [367, 31] on div "Todos Mesas Comandas Pesquisar Adicionar mesa ou comanda Ocupada Mesa 1 R$ 93,0…" at bounding box center [307, 247] width 442 height 437
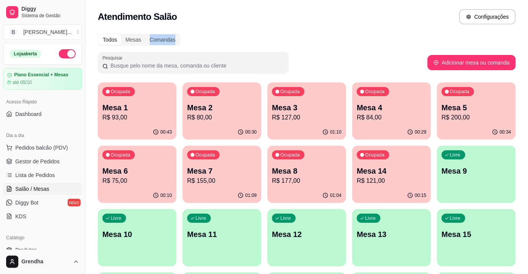
click at [367, 31] on div "Todos Mesas Comandas Pesquisar Adicionar mesa ou comanda Ocupada Mesa 1 R$ 93,0…" at bounding box center [307, 247] width 442 height 437
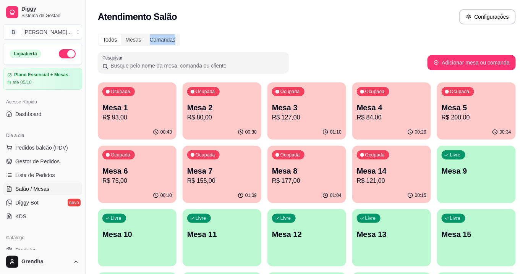
click at [367, 31] on div "Todos Mesas Comandas Pesquisar Adicionar mesa ou comanda Ocupada Mesa 1 R$ 93,0…" at bounding box center [307, 247] width 442 height 437
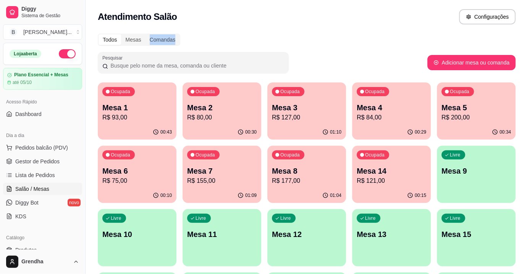
click at [367, 31] on div "Todos Mesas Comandas Pesquisar Adicionar mesa ou comanda Ocupada Mesa 1 R$ 93,0…" at bounding box center [307, 247] width 442 height 437
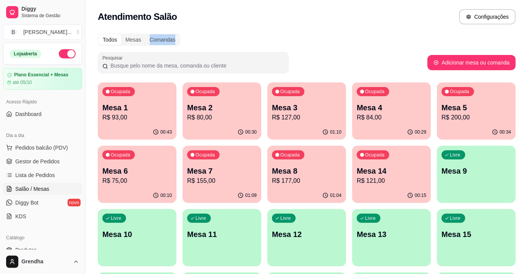
click at [367, 31] on div "Todos Mesas Comandas Pesquisar Adicionar mesa ou comanda Ocupada Mesa 1 R$ 93,0…" at bounding box center [307, 247] width 442 height 437
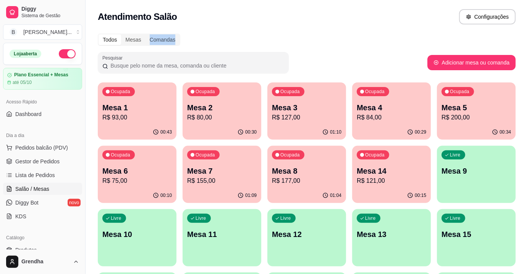
click at [367, 31] on div "Todos Mesas Comandas Pesquisar Adicionar mesa ou comanda Ocupada Mesa 1 R$ 93,0…" at bounding box center [307, 247] width 442 height 437
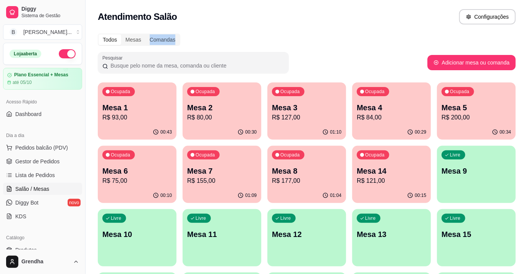
click at [367, 31] on div "Todos Mesas Comandas Pesquisar Adicionar mesa ou comanda Ocupada Mesa 1 R$ 93,0…" at bounding box center [307, 247] width 442 height 437
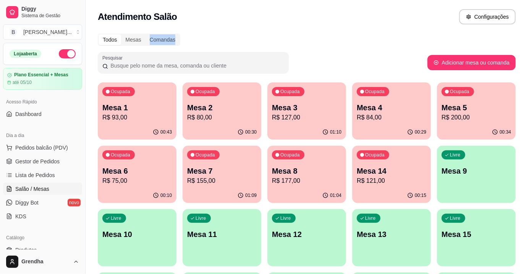
click at [367, 31] on div "Todos Mesas Comandas Pesquisar Adicionar mesa ou comanda Ocupada Mesa 1 R$ 93,0…" at bounding box center [307, 247] width 442 height 437
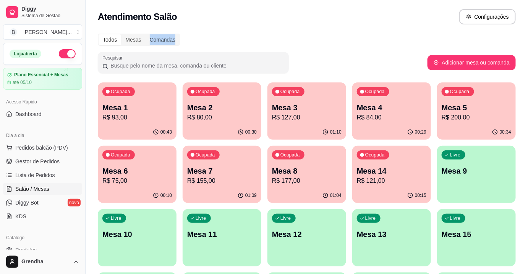
click at [367, 31] on div "Todos Mesas Comandas Pesquisar Adicionar mesa ou comanda Ocupada Mesa 1 R$ 93,0…" at bounding box center [307, 247] width 442 height 437
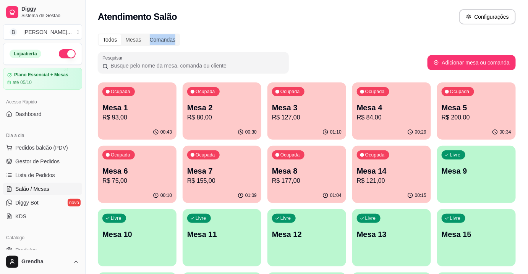
click at [367, 31] on div "Todos Mesas Comandas Pesquisar Adicionar mesa ou comanda Ocupada Mesa 1 R$ 93,0…" at bounding box center [307, 247] width 442 height 437
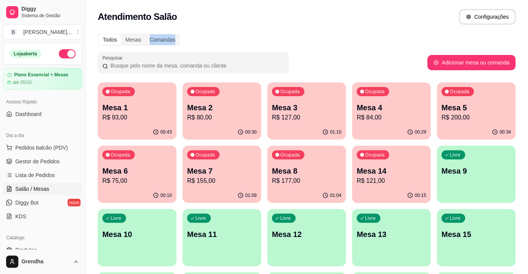
click at [367, 31] on div "Todos Mesas Comandas Pesquisar Adicionar mesa ou comanda Ocupada Mesa 1 R$ 93,0…" at bounding box center [307, 247] width 442 height 437
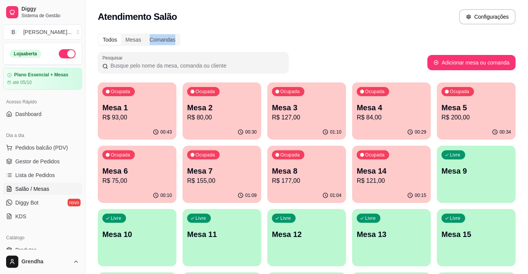
click at [367, 31] on div "Todos Mesas Comandas Pesquisar Adicionar mesa ou comanda Ocupada Mesa 1 R$ 93,0…" at bounding box center [307, 247] width 442 height 437
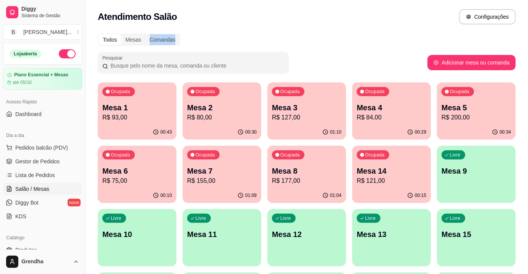
click at [367, 31] on div "Todos Mesas Comandas Pesquisar Adicionar mesa ou comanda Ocupada Mesa 1 R$ 93,0…" at bounding box center [307, 247] width 442 height 437
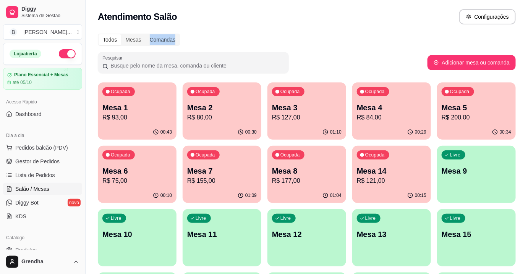
click
click at [367, 31] on div "Todos Mesas Comandas Pesquisar Adicionar mesa ou comanda Ocupada Mesa 1 R$ 93,0…" at bounding box center [307, 247] width 442 height 437
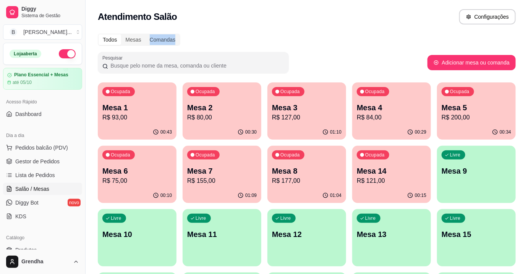
click at [367, 31] on div "Todos Mesas Comandas Pesquisar Adicionar mesa ou comanda Ocupada Mesa 1 R$ 93,0…" at bounding box center [307, 247] width 442 height 437
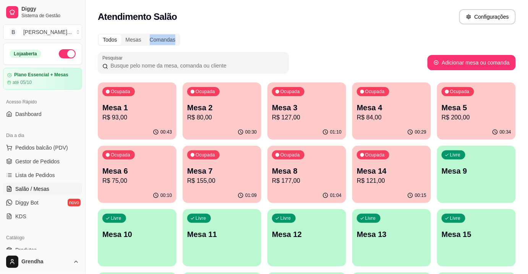
click at [367, 31] on div "Todos Mesas Comandas Pesquisar Adicionar mesa ou comanda Ocupada Mesa 1 R$ 93,0…" at bounding box center [307, 247] width 442 height 437
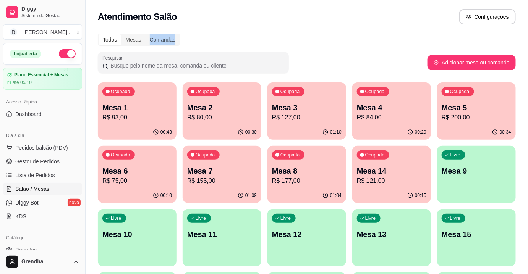
click at [367, 31] on div "Todos Mesas Comandas Pesquisar Adicionar mesa ou comanda Ocupada Mesa 1 R$ 93,0…" at bounding box center [307, 247] width 442 height 437
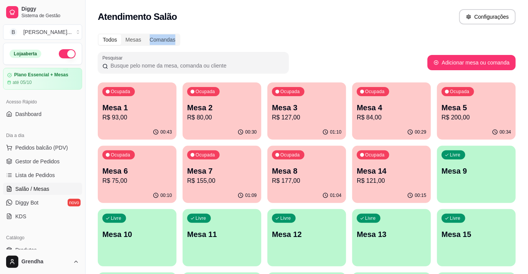
click at [367, 31] on div "Todos Mesas Comandas Pesquisar Adicionar mesa ou comanda Ocupada Mesa 1 R$ 93,0…" at bounding box center [307, 247] width 442 height 437
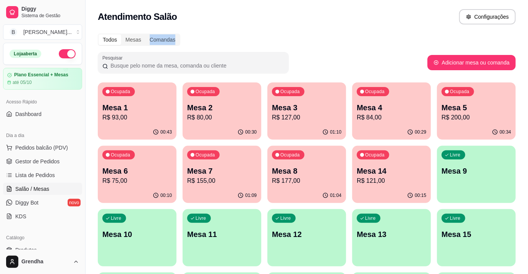
click at [367, 31] on div "Todos Mesas Comandas Pesquisar Adicionar mesa ou comanda Ocupada Mesa 1 R$ 93,0…" at bounding box center [307, 247] width 442 height 437
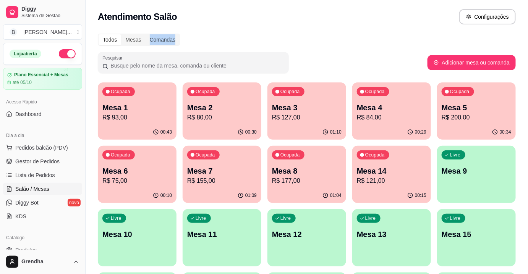
click at [367, 31] on div "Todos Mesas Comandas Pesquisar Adicionar mesa ou comanda Ocupada Mesa 1 R$ 93,0…" at bounding box center [307, 247] width 442 height 437
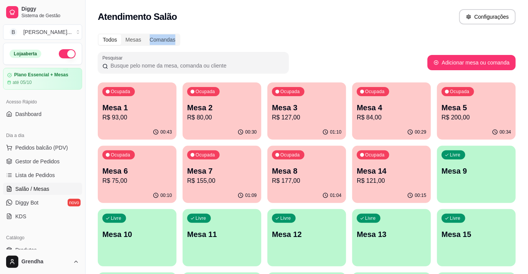
click at [367, 31] on div "Todos Mesas Comandas Pesquisar Adicionar mesa ou comanda Ocupada Mesa 1 R$ 93,0…" at bounding box center [307, 247] width 442 height 437
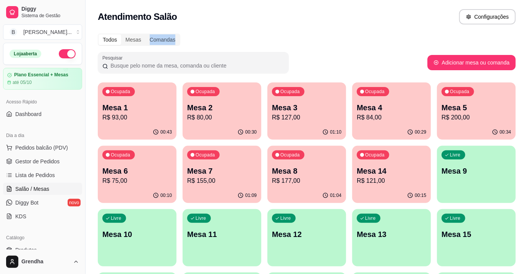
click at [367, 31] on div "Todos Mesas Comandas Pesquisar Adicionar mesa ou comanda Ocupada Mesa 1 R$ 93,0…" at bounding box center [307, 247] width 442 height 437
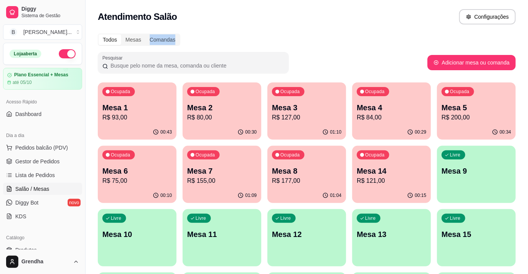
click at [367, 31] on div "Todos Mesas Comandas Pesquisar Adicionar mesa ou comanda Ocupada Mesa 1 R$ 93,0…" at bounding box center [307, 247] width 442 height 437
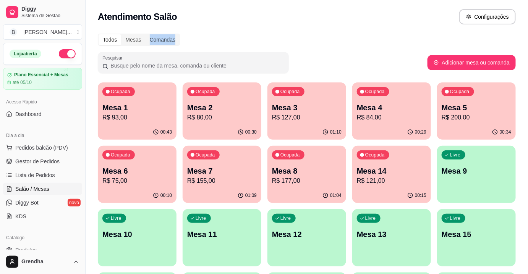
click at [367, 31] on div "Todos Mesas Comandas Pesquisar Adicionar mesa ou comanda Ocupada Mesa 1 R$ 93,0…" at bounding box center [307, 247] width 442 height 437
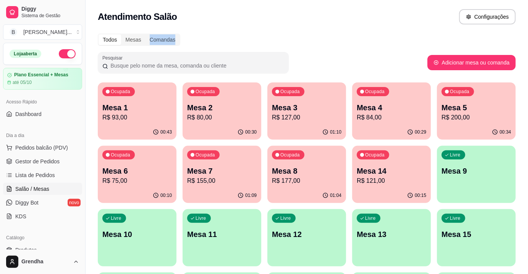
click at [367, 31] on div "Todos Mesas Comandas Pesquisar Adicionar mesa ou comanda Ocupada Mesa 1 R$ 93,0…" at bounding box center [307, 247] width 442 height 437
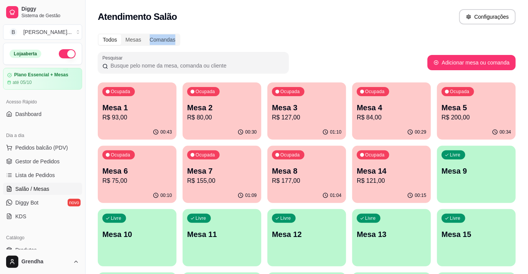
click at [367, 31] on div "Todos Mesas Comandas Pesquisar Adicionar mesa ou comanda Ocupada Mesa 1 R$ 93,0…" at bounding box center [307, 247] width 442 height 437
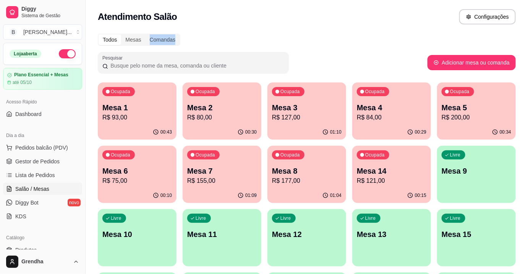
click at [367, 31] on div "Todos Mesas Comandas Pesquisar Adicionar mesa ou comanda Ocupada Mesa 1 R$ 93,0…" at bounding box center [307, 247] width 442 height 437
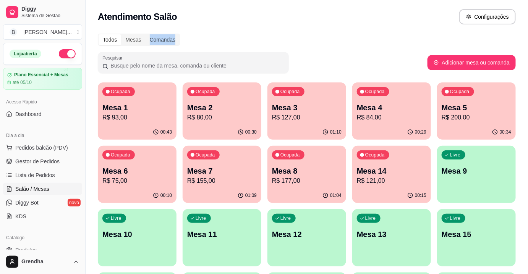
click at [367, 31] on div "Todos Mesas Comandas Pesquisar Adicionar mesa ou comanda Ocupada Mesa 1 R$ 93,0…" at bounding box center [307, 247] width 442 height 437
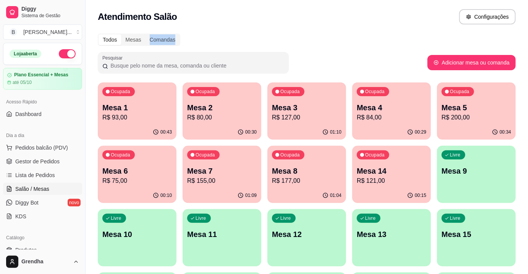
click at [367, 31] on div "Todos Mesas Comandas Pesquisar Adicionar mesa ou comanda Ocupada Mesa 1 R$ 93,0…" at bounding box center [307, 247] width 442 height 437
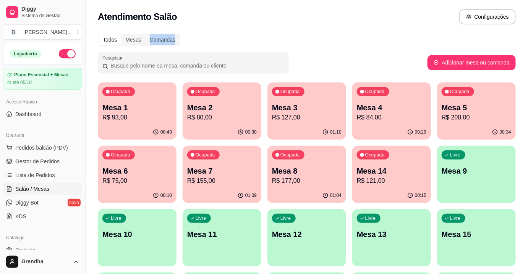
click at [367, 31] on div "Todos Mesas Comandas Pesquisar Adicionar mesa ou comanda Ocupada Mesa 1 R$ 93,0…" at bounding box center [307, 247] width 442 height 437
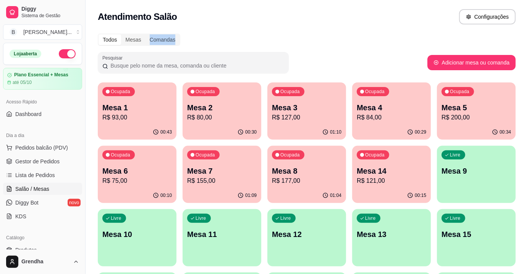
click at [367, 31] on div "Todos Mesas Comandas Pesquisar Adicionar mesa ou comanda Ocupada Mesa 1 R$ 93,0…" at bounding box center [307, 247] width 442 height 437
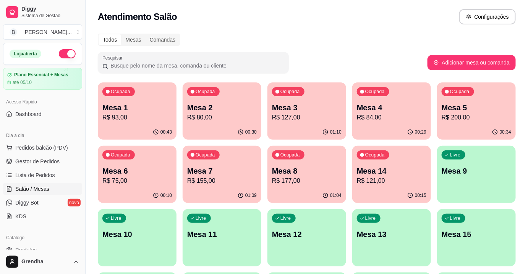
click at [367, 31] on div "Todos Mesas Comandas Pesquisar Adicionar mesa ou comanda Ocupada Mesa 1 R$ 93,0…" at bounding box center [307, 247] width 442 height 437
click at [464, 113] on p "R$ 200,00" at bounding box center [476, 117] width 70 height 9
click at [112, 176] on p "Mesa 6" at bounding box center [137, 171] width 70 height 11
click at [140, 183] on p "R$ 75,00" at bounding box center [137, 180] width 70 height 9
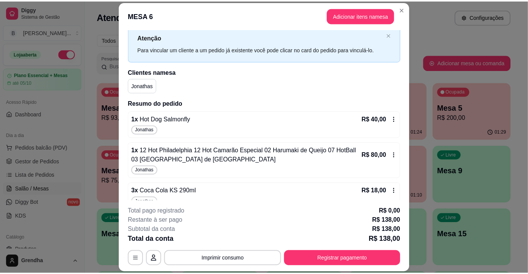
scroll to position [31, 0]
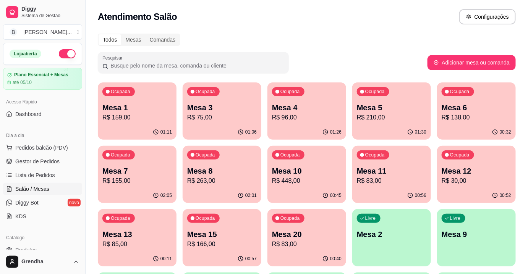
click at [375, 106] on p "Mesa 5" at bounding box center [392, 107] width 70 height 11
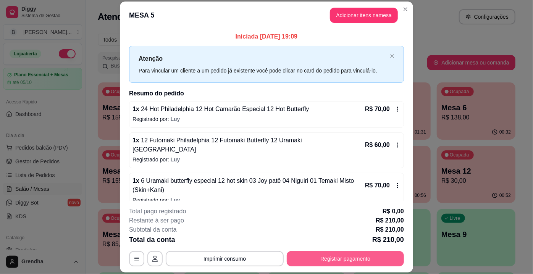
click at [315, 259] on button "Registrar pagamento" at bounding box center [345, 258] width 117 height 15
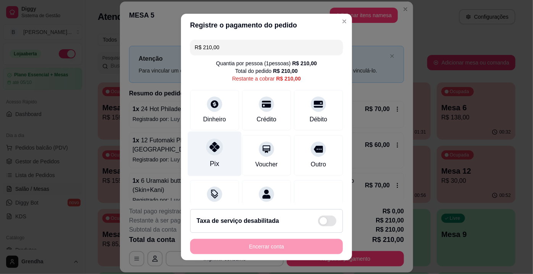
click at [197, 157] on div "Pix" at bounding box center [215, 154] width 54 height 45
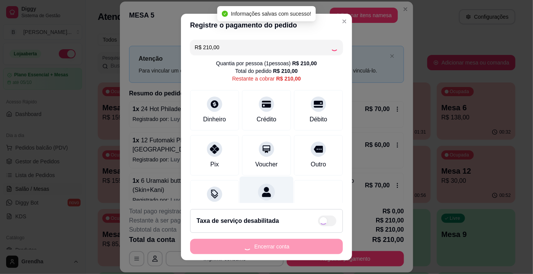
type input "R$ 0,00"
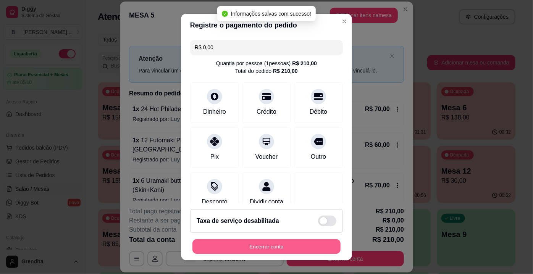
click at [245, 245] on button "Encerrar conta" at bounding box center [266, 246] width 148 height 15
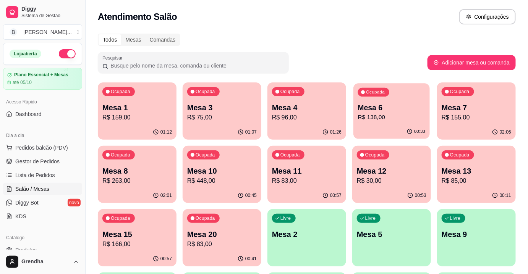
click at [372, 123] on div "Ocupada Mesa 6 R$ 138,00" at bounding box center [391, 103] width 76 height 41
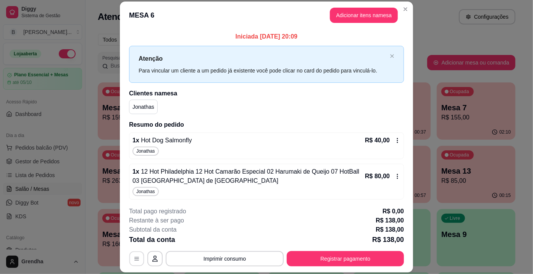
click at [134, 258] on icon "button" at bounding box center [137, 259] width 6 height 6
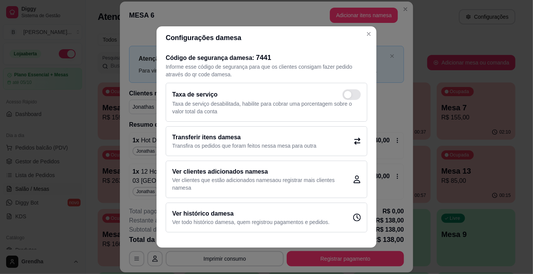
click at [259, 207] on div "Ver histórico da mesa Ver todo histórico da mesa , quem registrou pagamentos e …" at bounding box center [267, 218] width 202 height 30
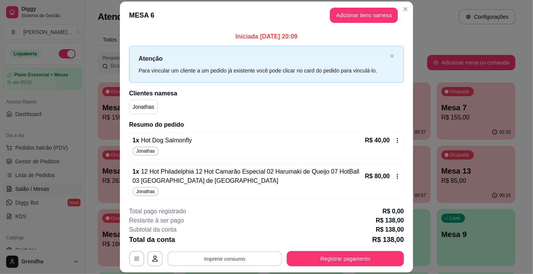
click at [238, 257] on button "Imprimir consumo" at bounding box center [225, 259] width 115 height 15
click at [226, 243] on button "IMPRESSORA" at bounding box center [224, 242] width 53 height 12
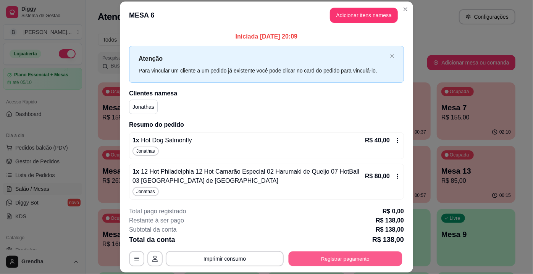
click at [319, 257] on button "Registrar pagamento" at bounding box center [346, 259] width 114 height 15
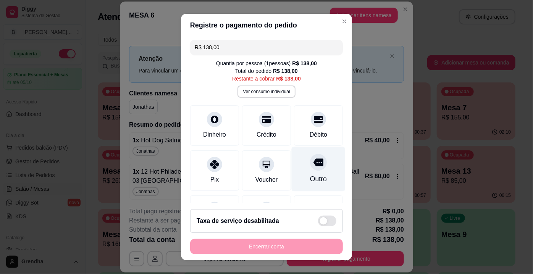
click at [311, 176] on div "Outro" at bounding box center [318, 179] width 17 height 10
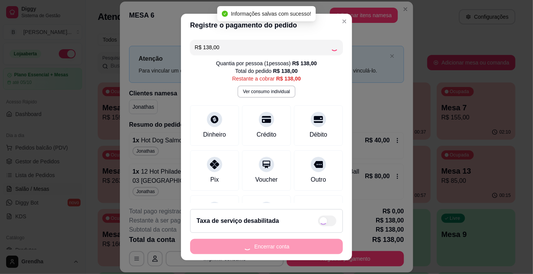
type input "R$ 0,00"
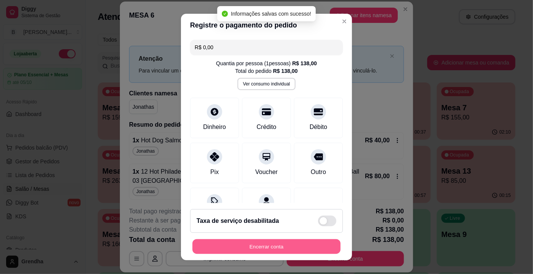
click at [286, 245] on button "Encerrar conta" at bounding box center [266, 246] width 148 height 15
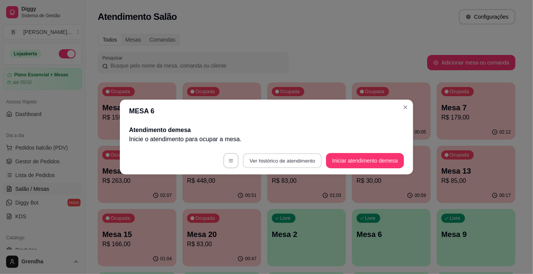
click at [295, 162] on button "Ver histórico de atendimento" at bounding box center [282, 161] width 79 height 15
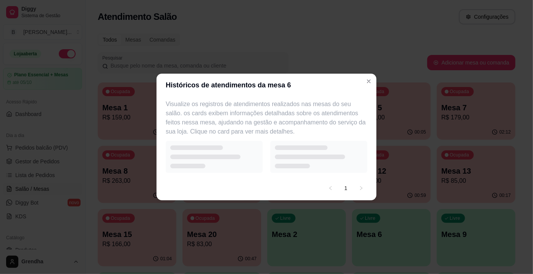
select select "7"
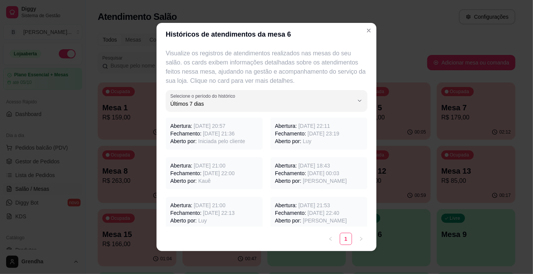
click at [297, 134] on p "Fechamento: 20/09/2025 às 23:19" at bounding box center [319, 134] width 88 height 8
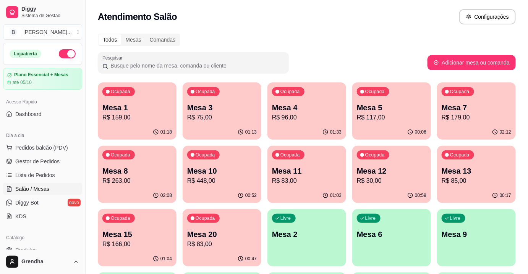
click at [133, 190] on div "02:08" at bounding box center [137, 195] width 79 height 15
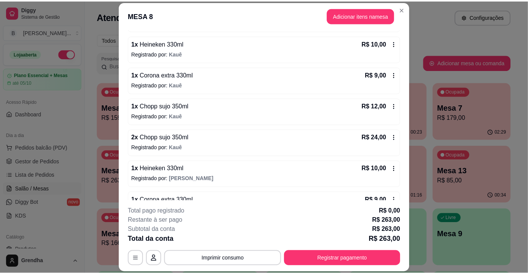
scroll to position [458, 0]
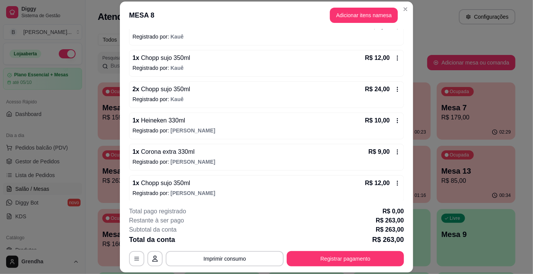
click at [394, 181] on icon at bounding box center [397, 183] width 6 height 6
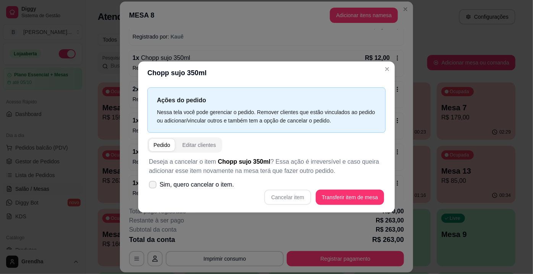
click at [156, 183] on label "Sim, quero cancelar o item." at bounding box center [191, 184] width 91 height 15
click at [154, 186] on input "Sim, quero cancelar o item." at bounding box center [151, 188] width 5 height 5
click at [156, 183] on span at bounding box center [152, 184] width 7 height 7
click at [154, 186] on input "Sim, quero cancelar o item." at bounding box center [151, 188] width 5 height 5
click at [152, 186] on icon at bounding box center [153, 185] width 6 height 4
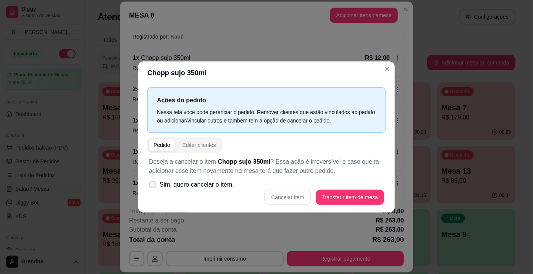
click at [152, 186] on input "Sim, quero cancelar o item." at bounding box center [151, 188] width 5 height 5
checkbox input "true"
click at [282, 199] on button "Cancelar item" at bounding box center [287, 197] width 47 height 15
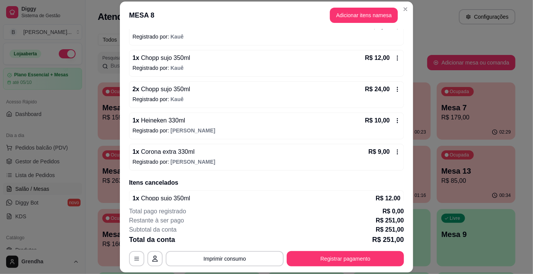
click at [282, 199] on div "1 x Chopp sujo 350ml R$ 12,00" at bounding box center [267, 198] width 268 height 9
click at [305, 229] on div "Subtotal da conta R$ 251,00" at bounding box center [266, 229] width 275 height 9
click at [308, 265] on button "Registrar pagamento" at bounding box center [345, 258] width 117 height 15
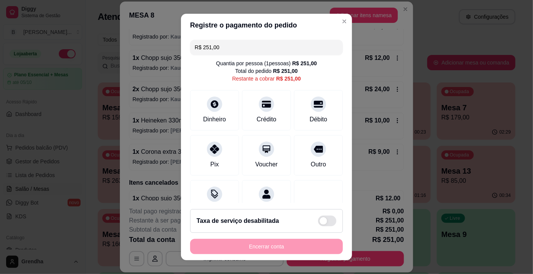
type input "R$ 281,00"
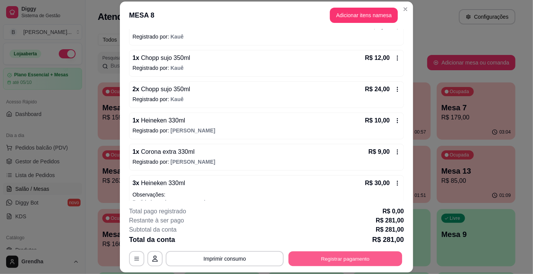
click at [307, 265] on button "Registrar pagamento" at bounding box center [346, 259] width 114 height 15
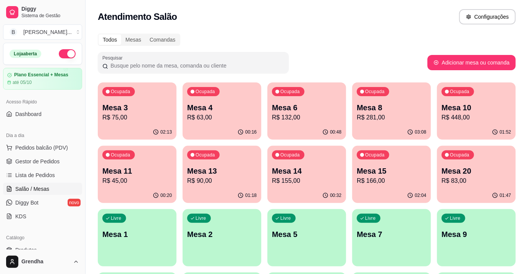
click at [436, 4] on div "Atendimento Salão Configurações" at bounding box center [307, 14] width 442 height 29
click at [382, 54] on div "Pesquisar" at bounding box center [263, 62] width 330 height 21
click at [193, 230] on p "Mesa 2" at bounding box center [222, 235] width 68 height 10
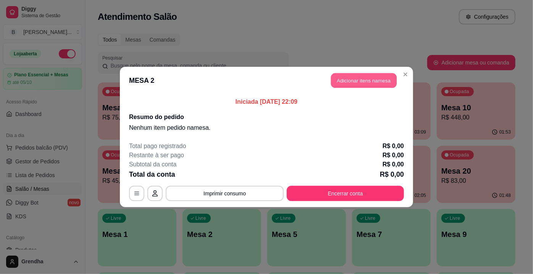
click at [370, 80] on button "Adicionar itens na mesa" at bounding box center [364, 80] width 66 height 15
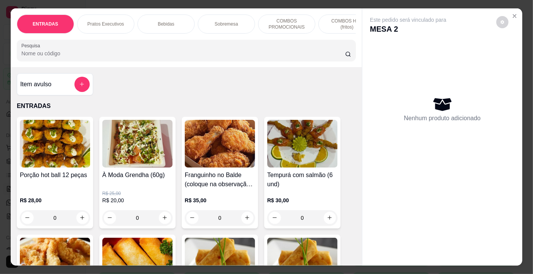
click at [108, 53] on input "Pesquisa" at bounding box center [183, 54] width 324 height 8
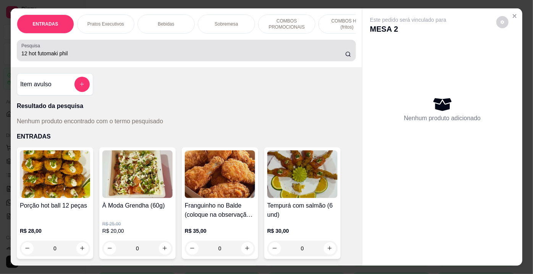
click at [346, 57] on icon at bounding box center [348, 54] width 6 height 6
click at [345, 57] on icon at bounding box center [348, 54] width 6 height 6
click at [349, 54] on div "Pesquisa 12 hot futomaki phil" at bounding box center [186, 50] width 339 height 21
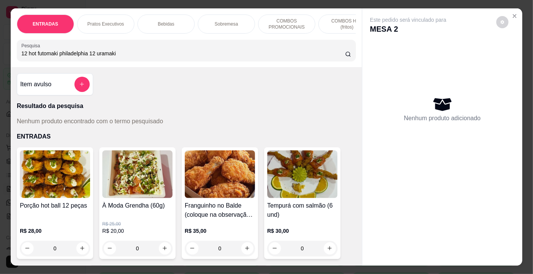
click at [342, 57] on input "12 hot futomaki philadelphia 12 uramaki" at bounding box center [183, 54] width 324 height 8
click at [307, 57] on input "12 hot futomaki philadelphia 12 uramaki" at bounding box center [183, 54] width 324 height 8
type input "12 hot futomaki philadelphia 12 uramaki"
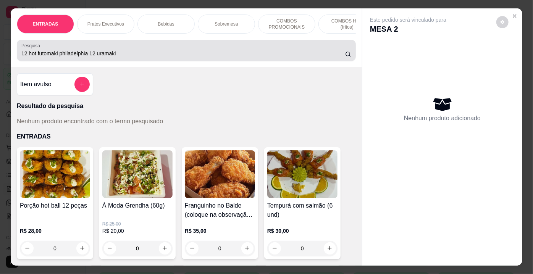
click at [352, 57] on div "Pesquisa 12 hot futomaki philadelphia 12 uramaki" at bounding box center [186, 50] width 339 height 21
click at [349, 57] on icon at bounding box center [348, 54] width 6 height 6
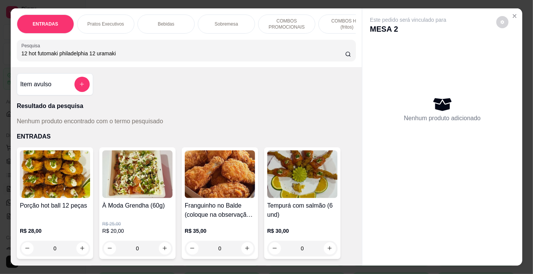
drag, startPoint x: 286, startPoint y: 57, endPoint x: 336, endPoint y: 55, distance: 49.7
click at [336, 55] on input "12 hot futomaki philadelphia 12 uramaki" at bounding box center [183, 54] width 324 height 8
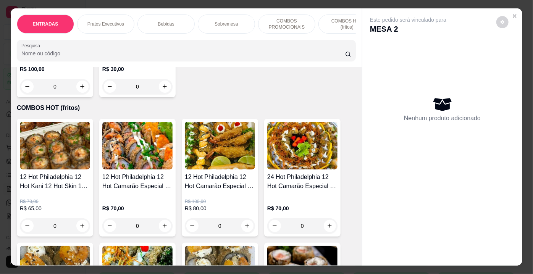
scroll to position [2283, 0]
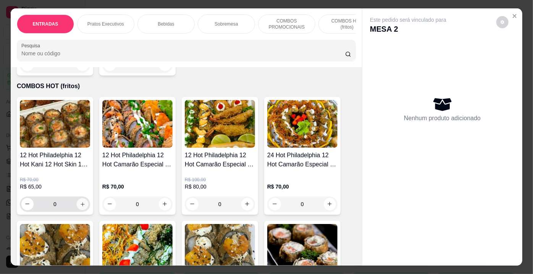
click at [77, 198] on button "increase-product-quantity" at bounding box center [82, 204] width 12 height 12
type input "1"
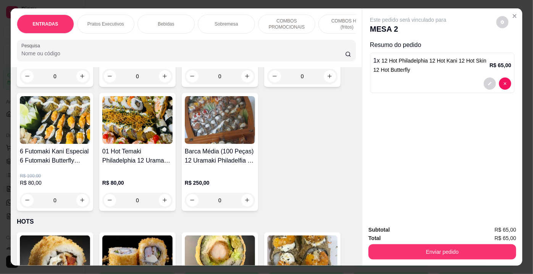
scroll to position [3037, 0]
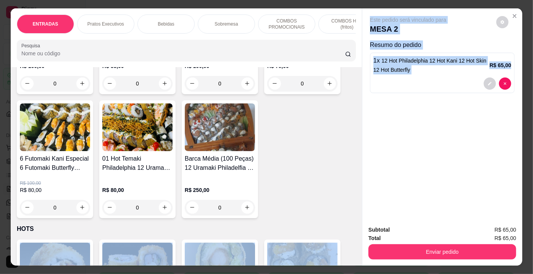
drag, startPoint x: 370, startPoint y: 196, endPoint x: 357, endPoint y: 196, distance: 12.6
click at [357, 196] on div "ENTRADAS Pratos Executivos Bebidas Sobremesa COMBOS PROMOCIONAIS COMBOS HOT (fr…" at bounding box center [267, 137] width 512 height 258
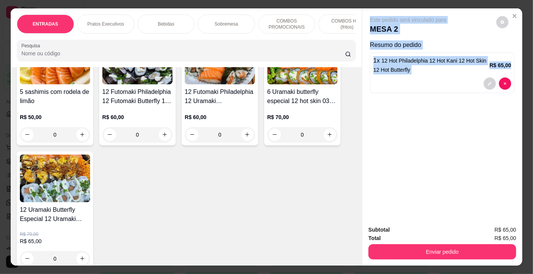
scroll to position [2722, 0]
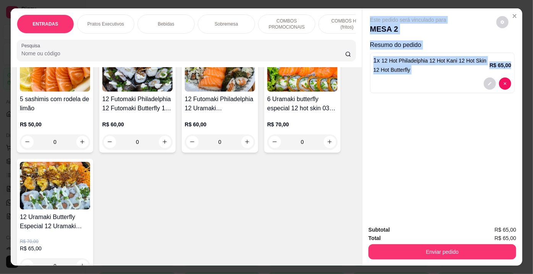
click at [419, 168] on div "Este pedido será vinculado para MESA 2 Resumo do pedido 1 x 12 Hot Philadelphia…" at bounding box center [442, 114] width 160 height 212
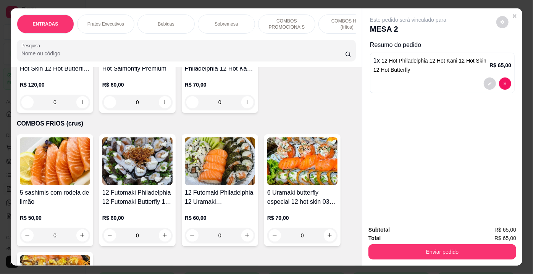
scroll to position [2635, 0]
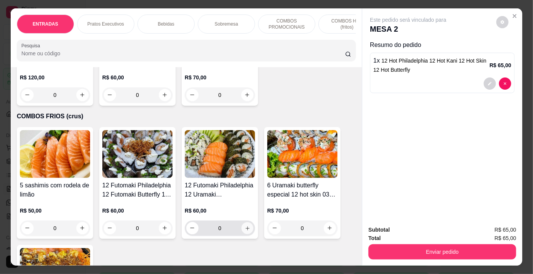
click at [248, 222] on button "increase-product-quantity" at bounding box center [247, 228] width 12 height 12
type input "1"
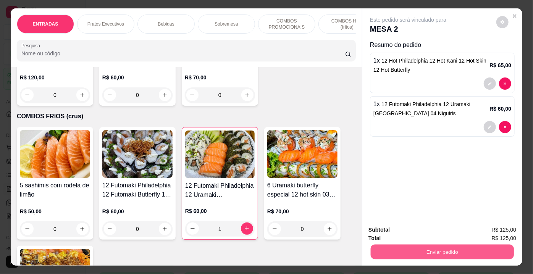
click at [473, 245] on button "Enviar pedido" at bounding box center [442, 252] width 143 height 15
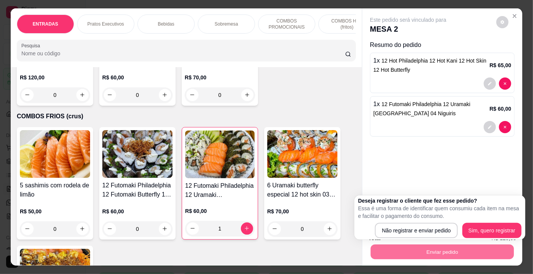
click at [354, 179] on div "Item avulso ENTRADAS Porção hot ball 12 peças R$ 28,00 0 À Moda Grendha (60g) R…" at bounding box center [186, 166] width 351 height 199
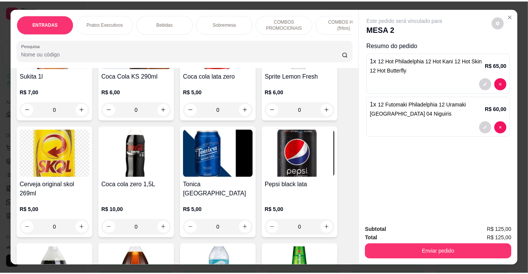
scroll to position [1264, 0]
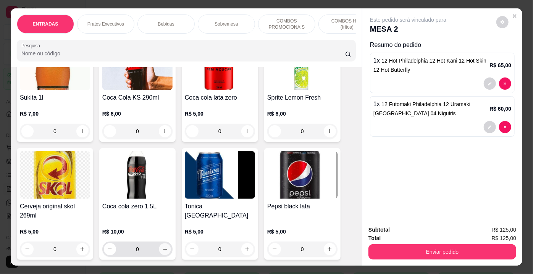
click at [164, 246] on icon "increase-product-quantity" at bounding box center [165, 249] width 6 height 6
type input "1"
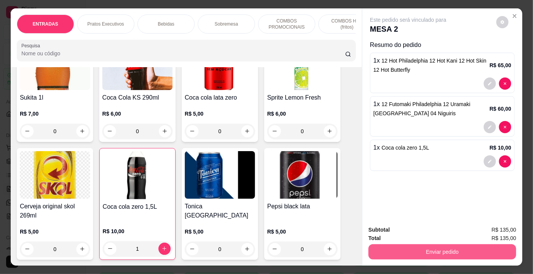
click at [438, 247] on button "Enviar pedido" at bounding box center [443, 251] width 148 height 15
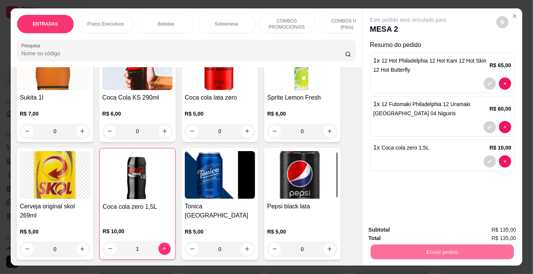
click at [434, 225] on button "Não registrar e enviar pedido" at bounding box center [417, 231] width 77 height 14
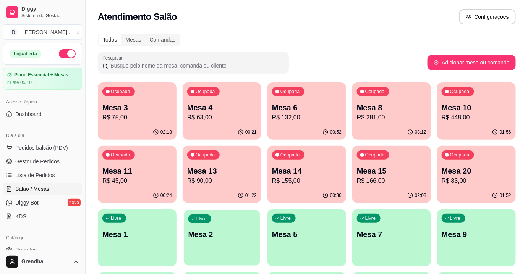
click at [220, 230] on p "Mesa 2" at bounding box center [222, 235] width 68 height 10
click at [64, 56] on button "button" at bounding box center [67, 53] width 17 height 9
drag, startPoint x: 34, startPoint y: 245, endPoint x: 20, endPoint y: 249, distance: 14.9
click at [20, 249] on span "Produtos" at bounding box center [25, 250] width 21 height 8
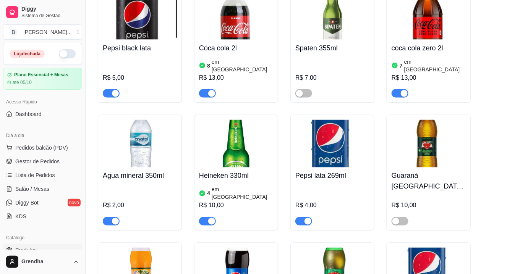
scroll to position [3228, 0]
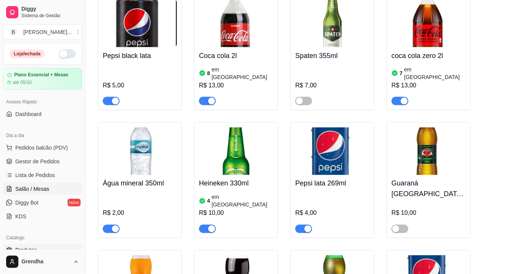
click at [48, 192] on link "Salão / Mesas" at bounding box center [42, 189] width 79 height 12
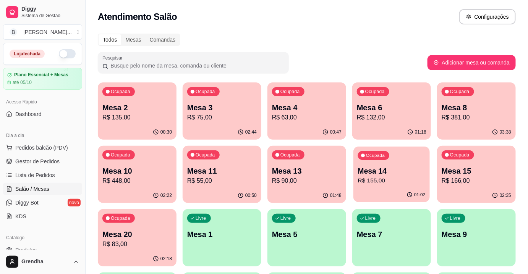
click at [370, 179] on p "R$ 155,00" at bounding box center [392, 180] width 68 height 9
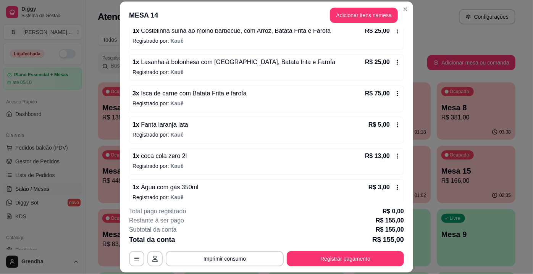
scroll to position [116, 0]
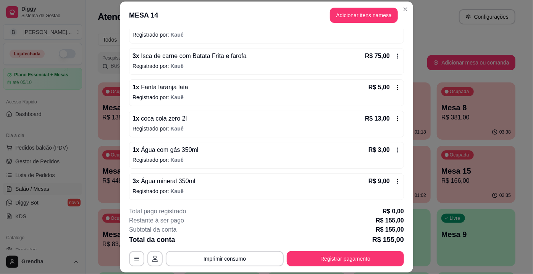
click at [193, 180] on div "3 x Água mineral 350ml R$ 9,00" at bounding box center [267, 181] width 268 height 9
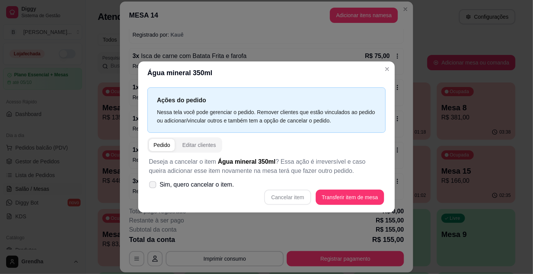
click at [155, 183] on icon at bounding box center [153, 185] width 6 height 4
click at [154, 186] on input "Sim, quero cancelar o item." at bounding box center [151, 188] width 5 height 5
checkbox input "true"
click at [296, 194] on button "Cancelar item" at bounding box center [287, 197] width 45 height 15
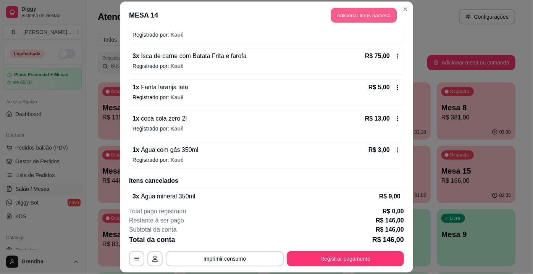
click at [371, 18] on button "Adicionar itens na mesa" at bounding box center [364, 15] width 66 height 15
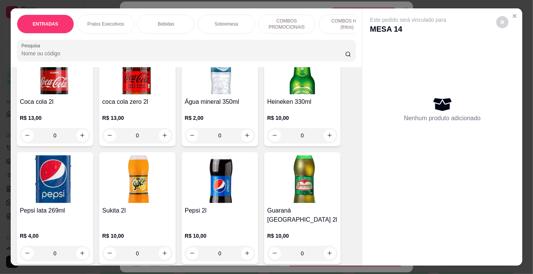
scroll to position [1494, 0]
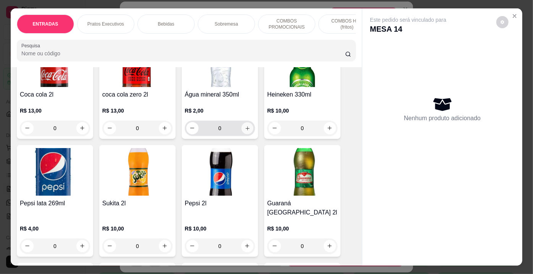
click at [245, 125] on icon "increase-product-quantity" at bounding box center [248, 128] width 6 height 6
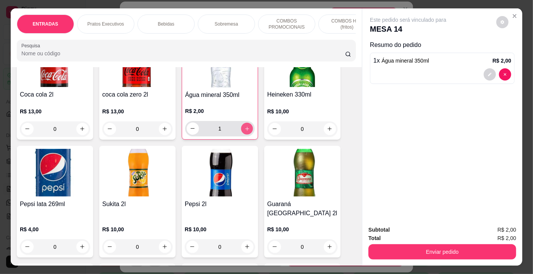
click at [245, 126] on icon "increase-product-quantity" at bounding box center [247, 129] width 6 height 6
type input "3"
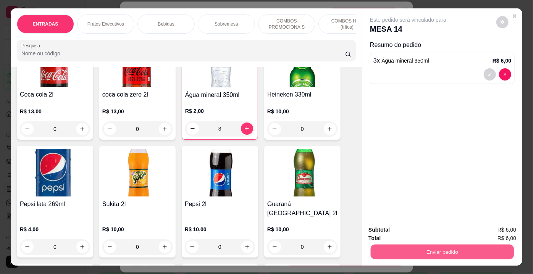
click at [403, 247] on button "Enviar pedido" at bounding box center [442, 252] width 143 height 15
click at [413, 232] on button "Não registrar e enviar pedido" at bounding box center [417, 231] width 79 height 15
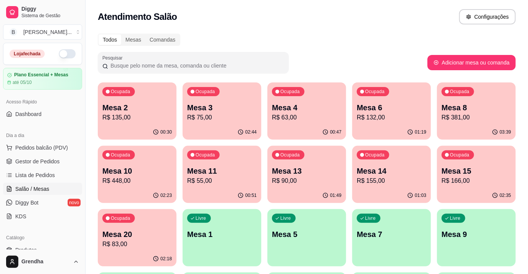
click at [396, 183] on p "R$ 155,00" at bounding box center [392, 180] width 70 height 9
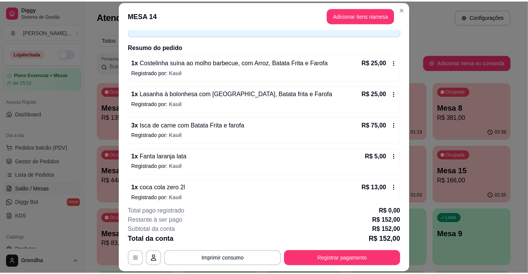
scroll to position [0, 0]
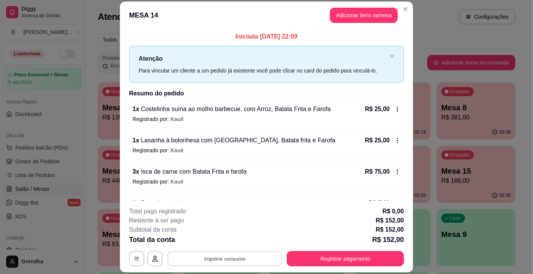
click at [208, 256] on button "Imprimir consumo" at bounding box center [225, 259] width 115 height 15
click at [238, 238] on button "IMPRESSORA" at bounding box center [224, 242] width 53 height 12
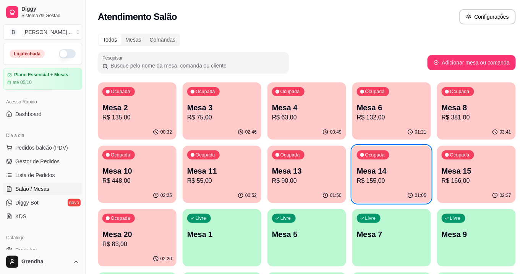
click at [357, 46] on div "Todos Mesas Comandas Pesquisar Adicionar mesa ou comanda Ocupada Mesa 2 R$ 135,…" at bounding box center [307, 247] width 442 height 437
